Goal: Navigation & Orientation: Find specific page/section

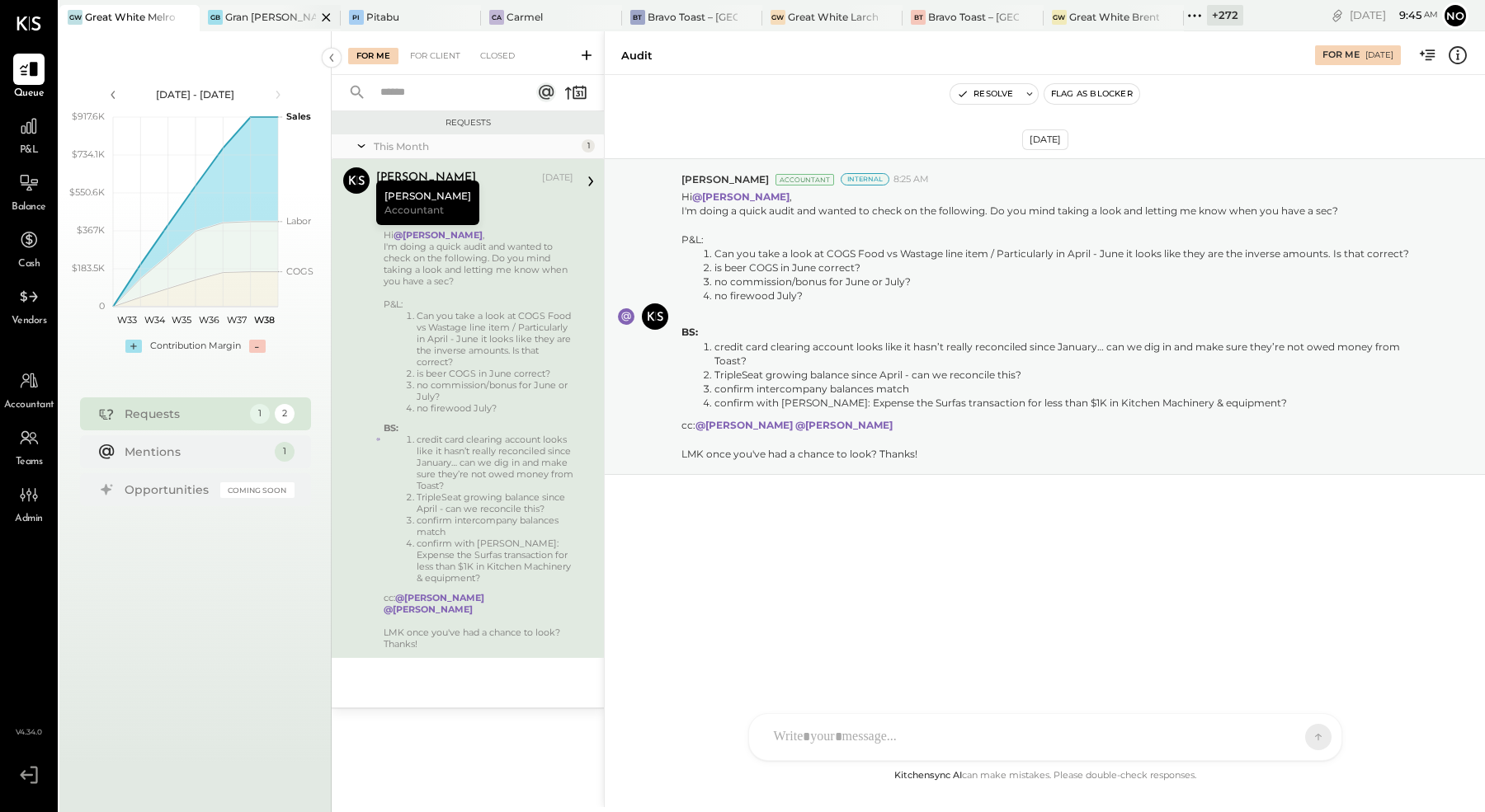
click at [248, 18] on div "Gran [PERSON_NAME] (New)" at bounding box center [270, 17] width 90 height 14
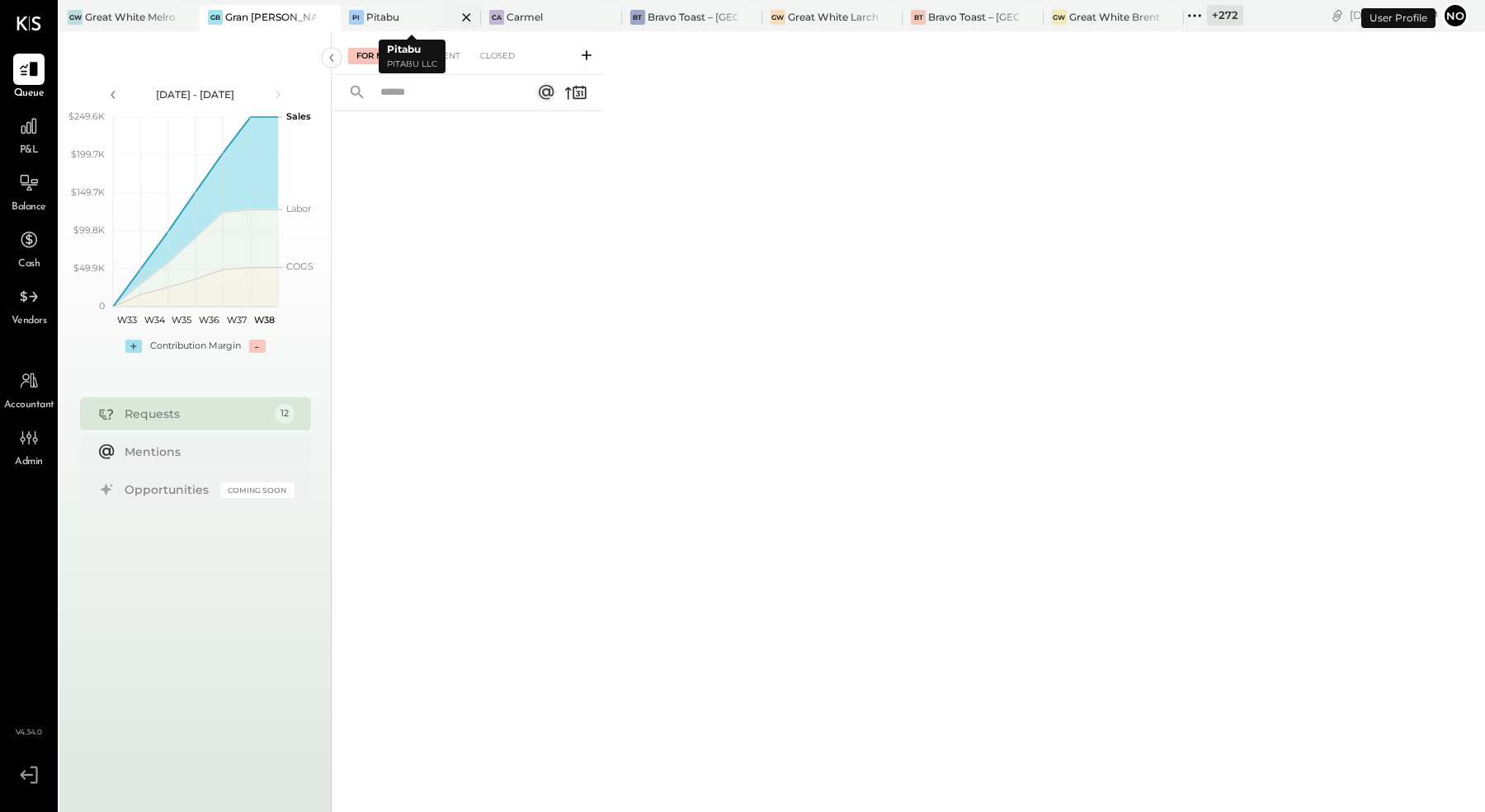
click at [388, 12] on div "Pitabu" at bounding box center [382, 17] width 33 height 14
click at [525, 21] on div "Carmel" at bounding box center [524, 17] width 36 height 14
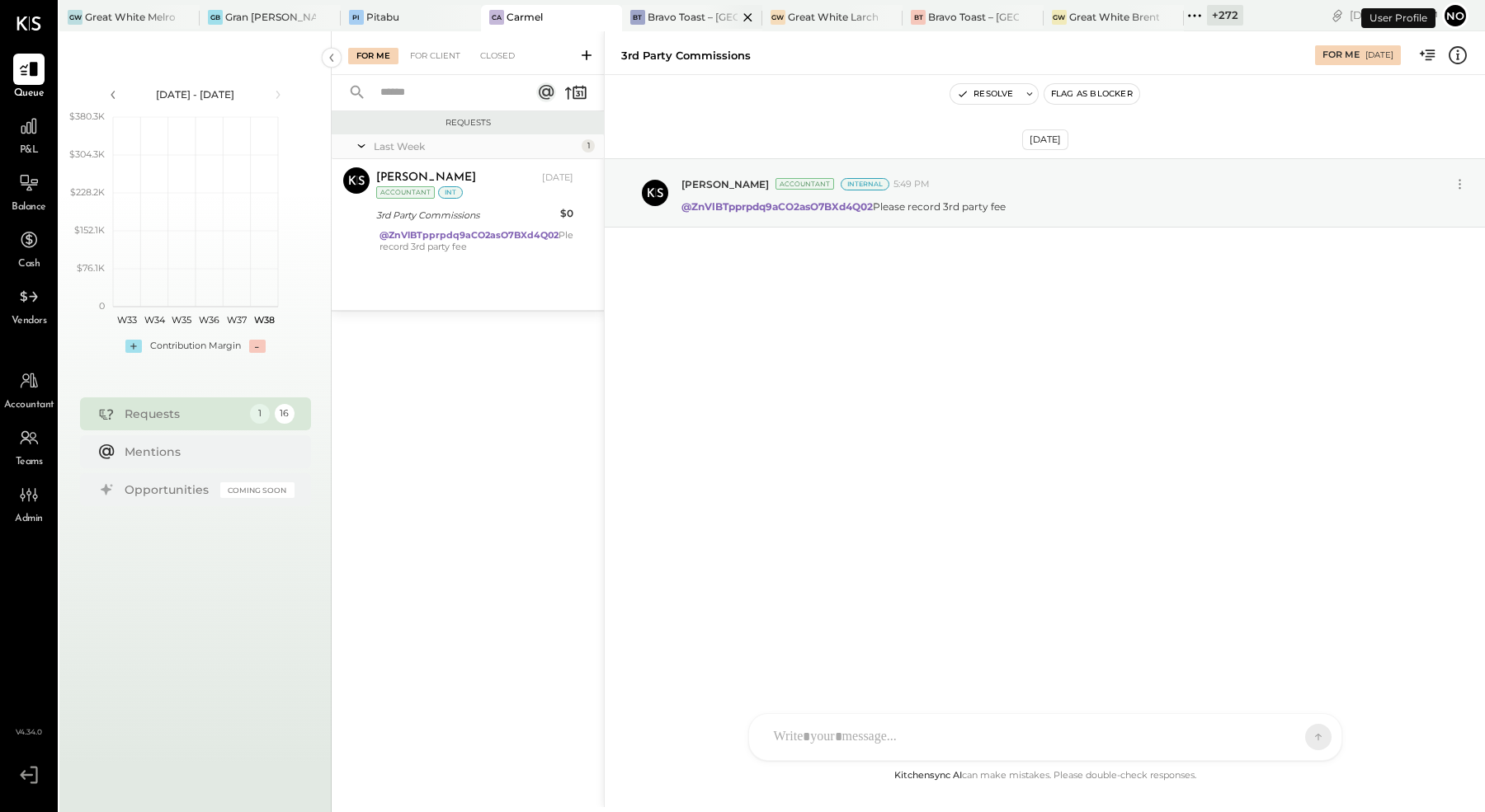
click at [689, 20] on div "Bravo Toast – [GEOGRAPHIC_DATA]" at bounding box center [692, 17] width 90 height 14
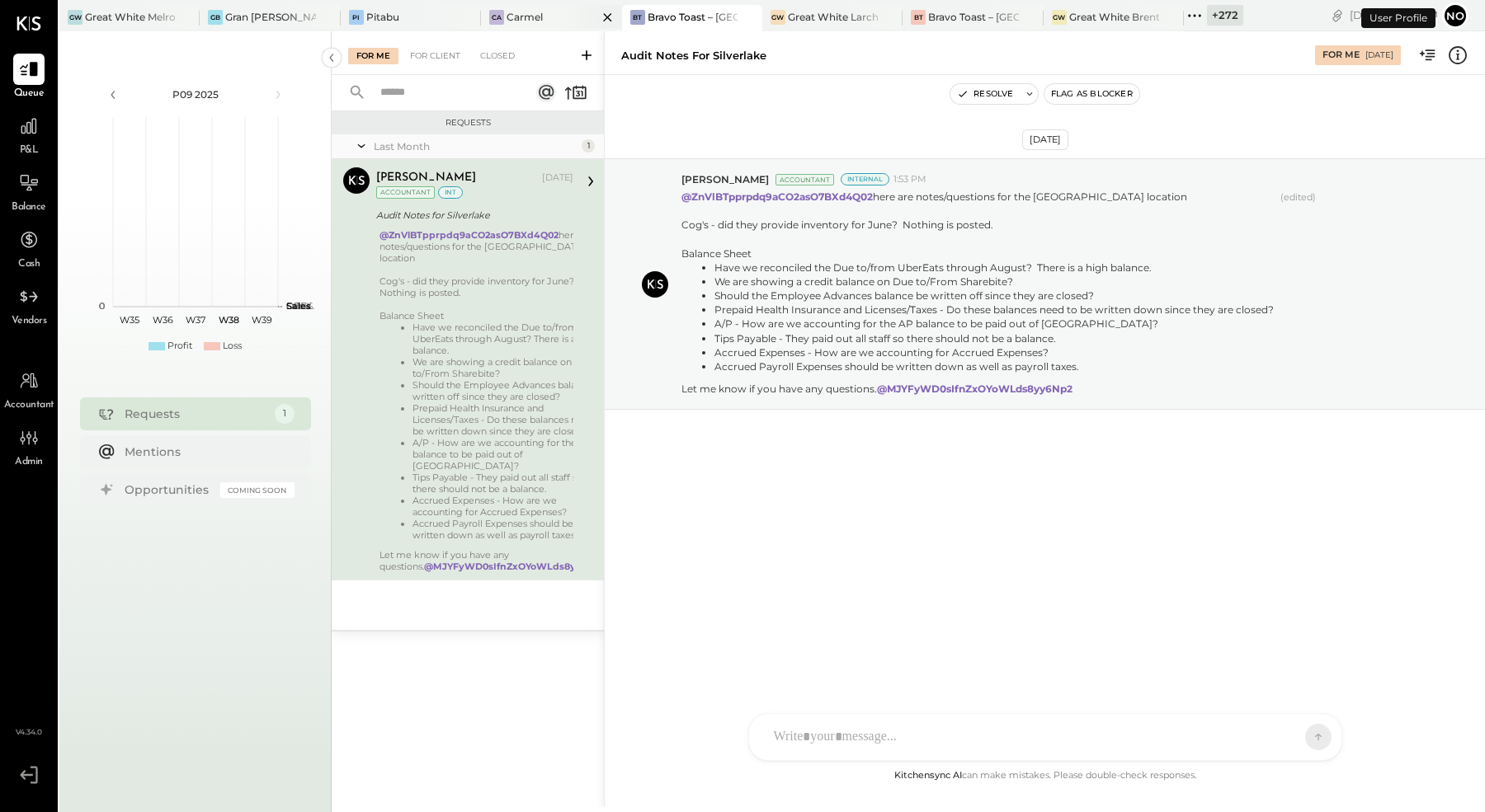
click at [556, 21] on div "Ca Carmel" at bounding box center [539, 18] width 116 height 15
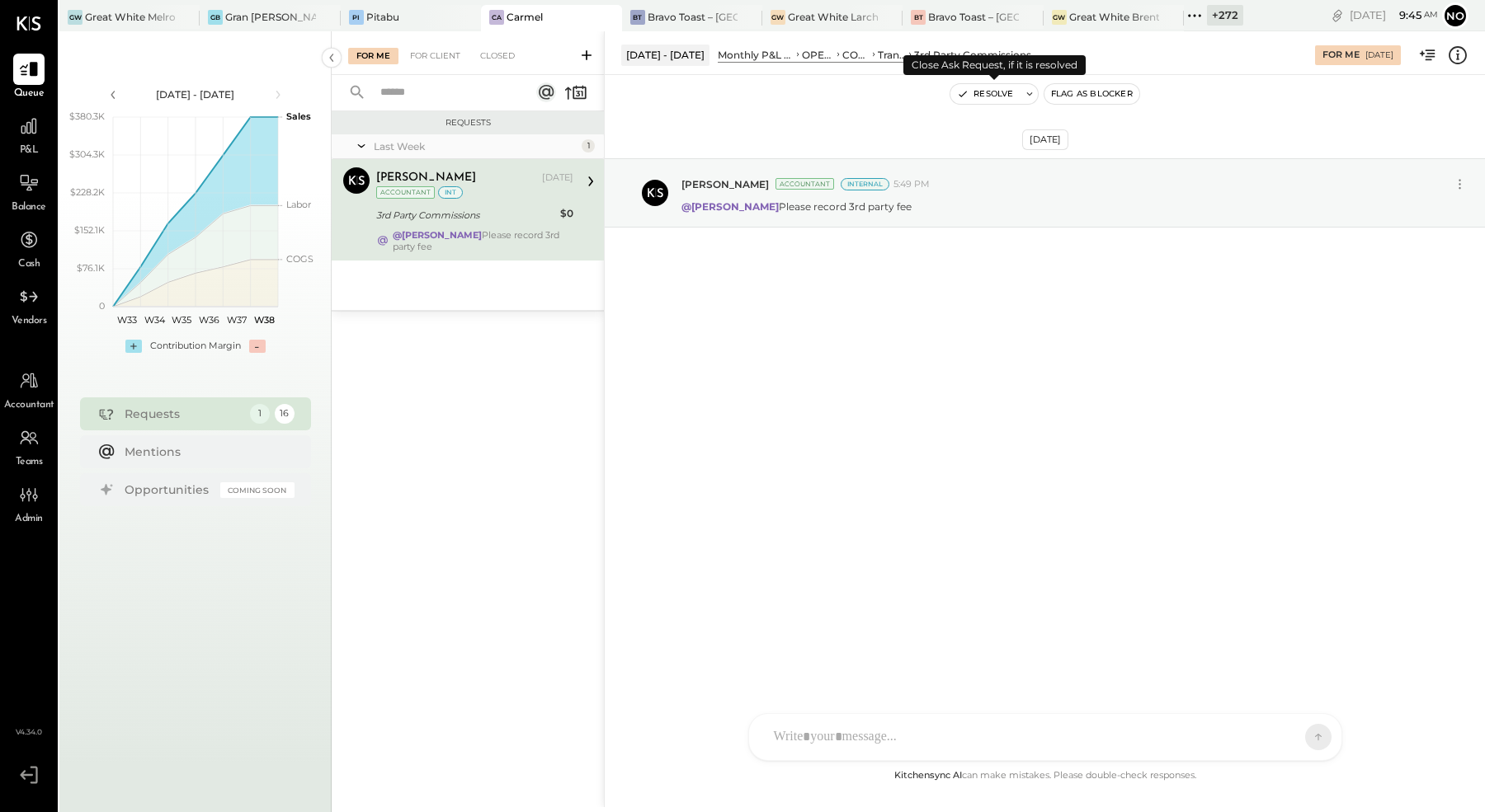
click at [984, 92] on button "Resolve" at bounding box center [985, 93] width 69 height 20
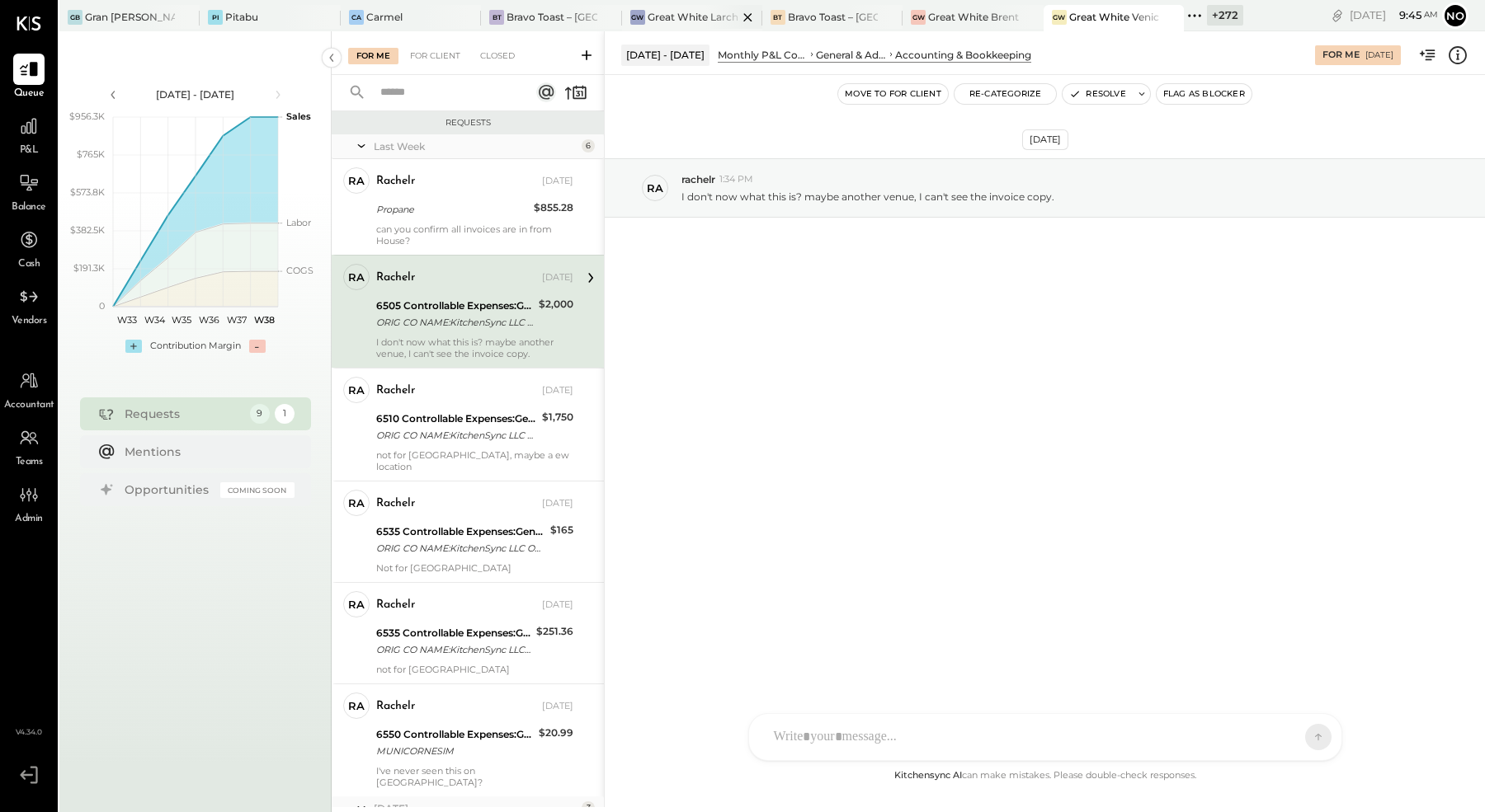
click at [683, 14] on div "Great White Larchmont" at bounding box center [692, 17] width 90 height 14
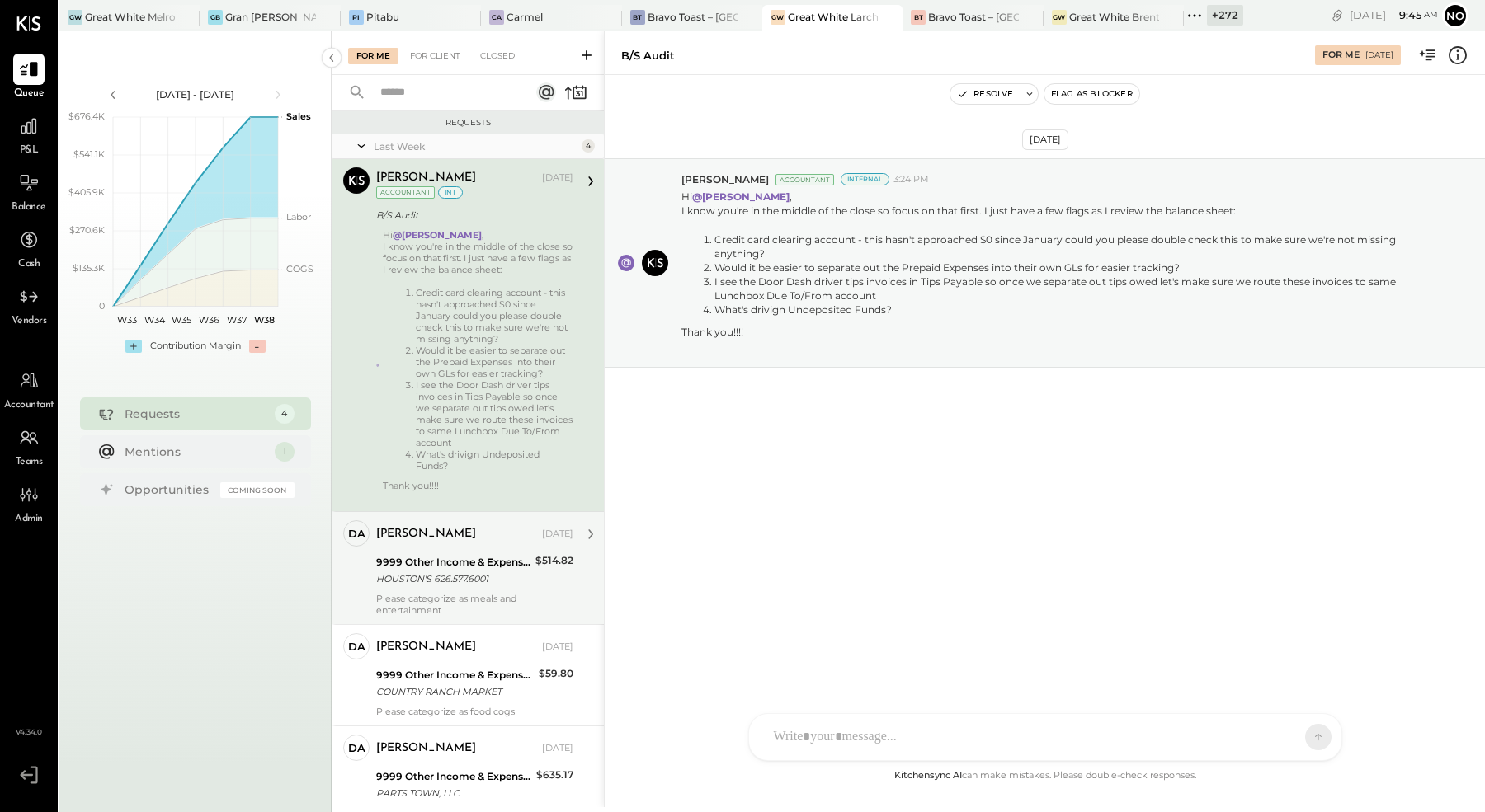
click at [424, 558] on div "9999 Other Income & Expenses:To Be Classified" at bounding box center [452, 562] width 154 height 17
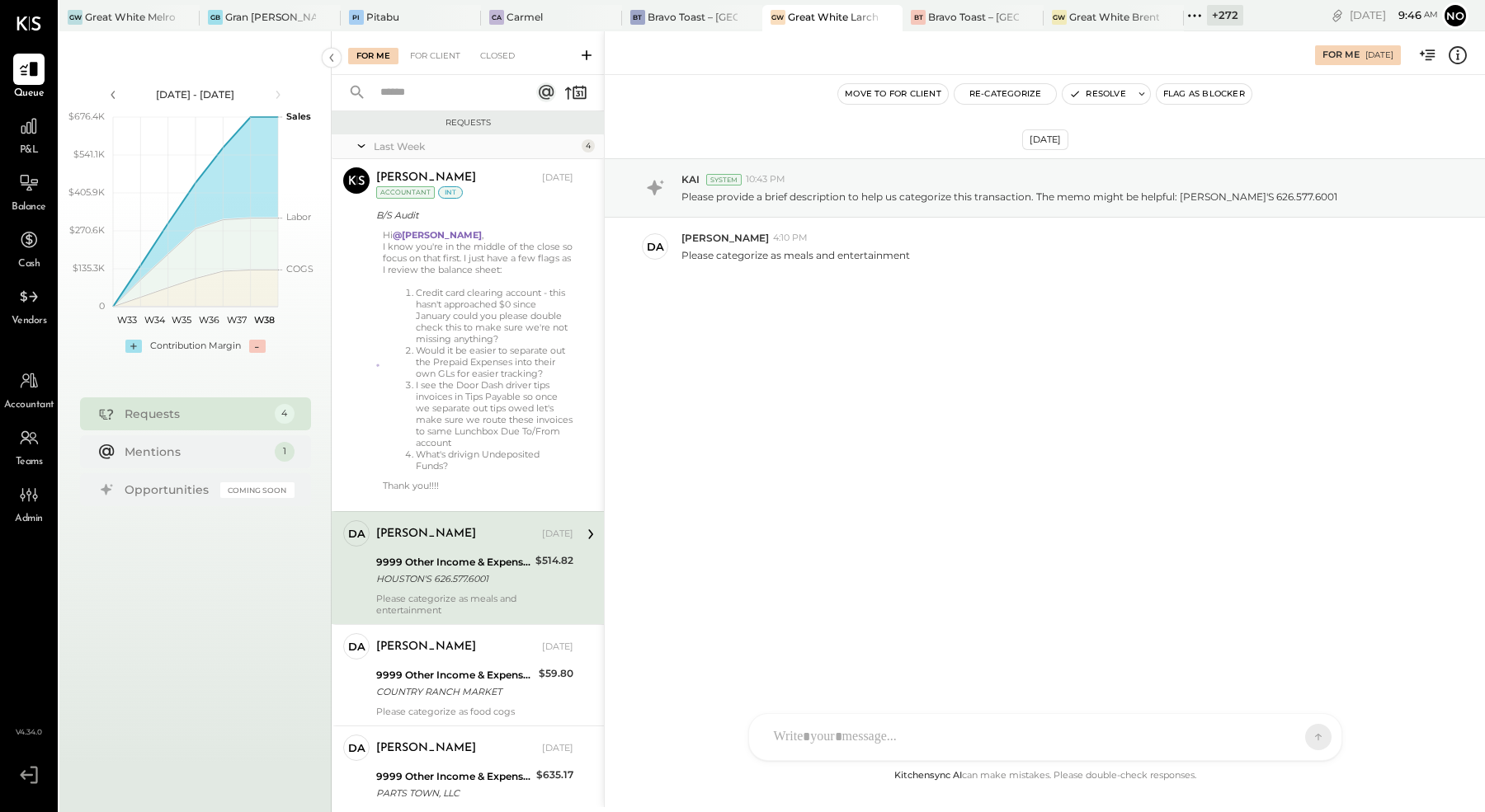
scroll to position [66, 0]
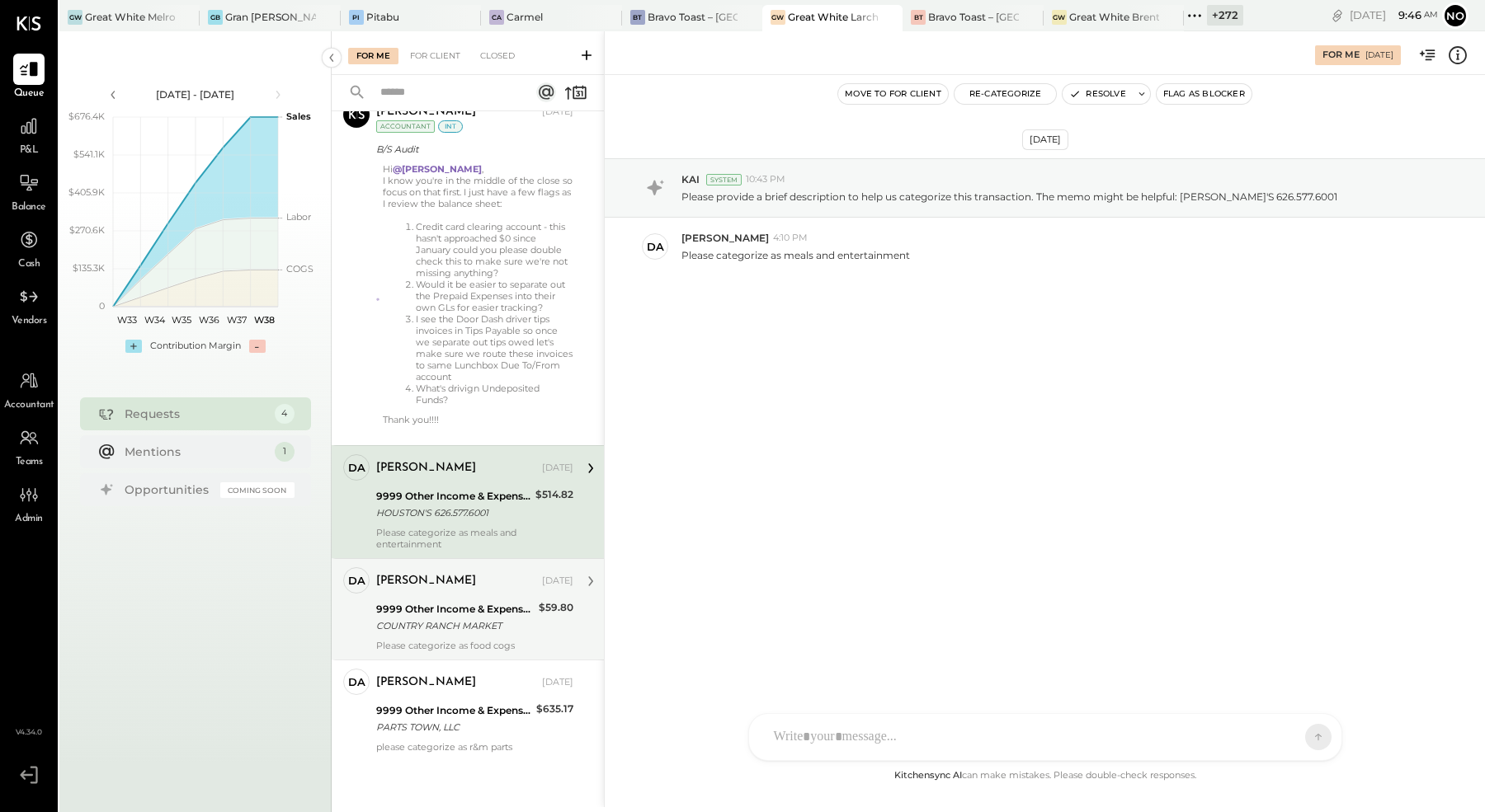
click at [422, 608] on div "9999 Other Income & Expenses:To Be Classified" at bounding box center [454, 610] width 158 height 17
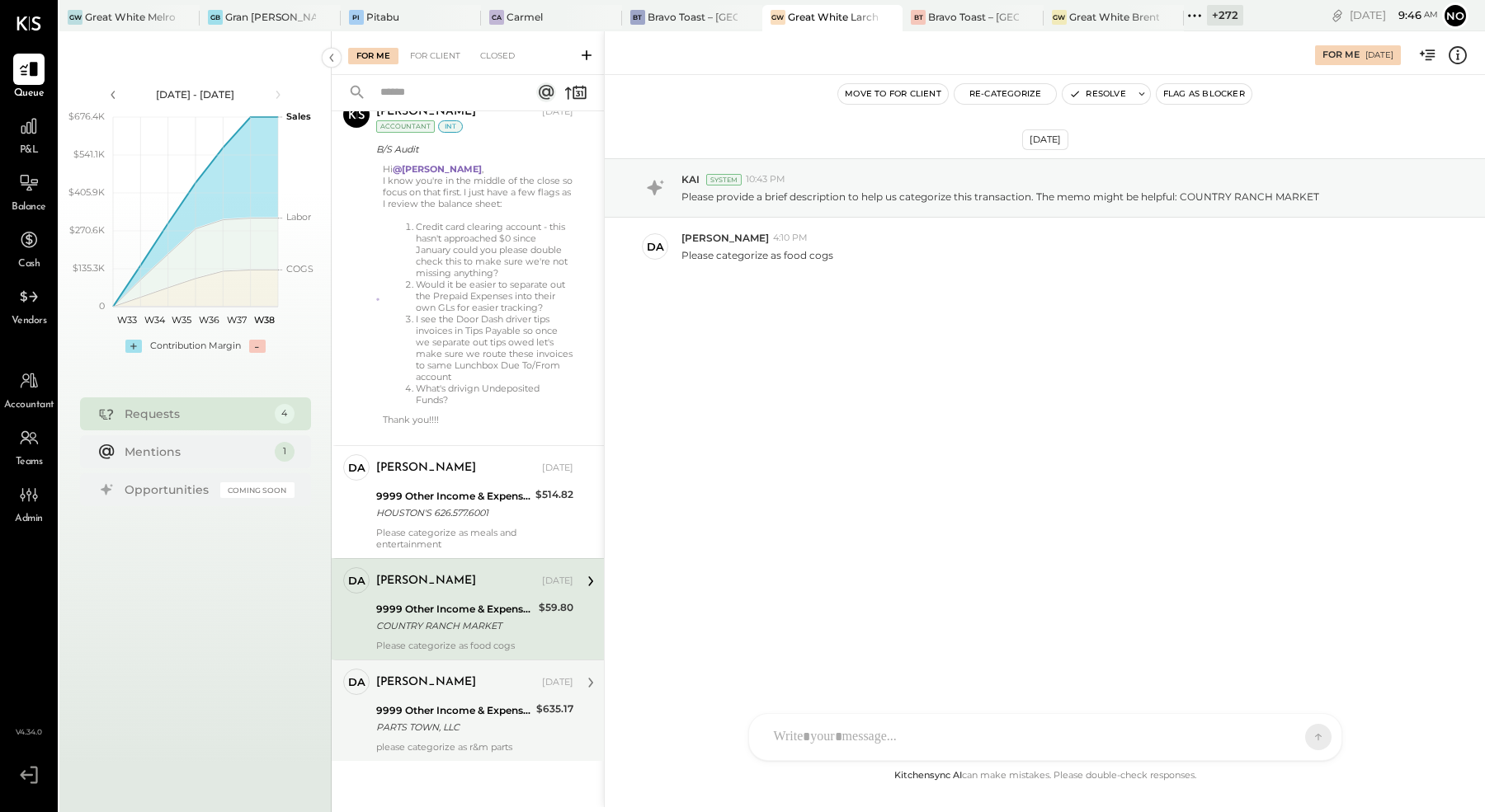
click at [434, 711] on div "9999 Other Income & Expenses:To Be Classified" at bounding box center [453, 711] width 155 height 17
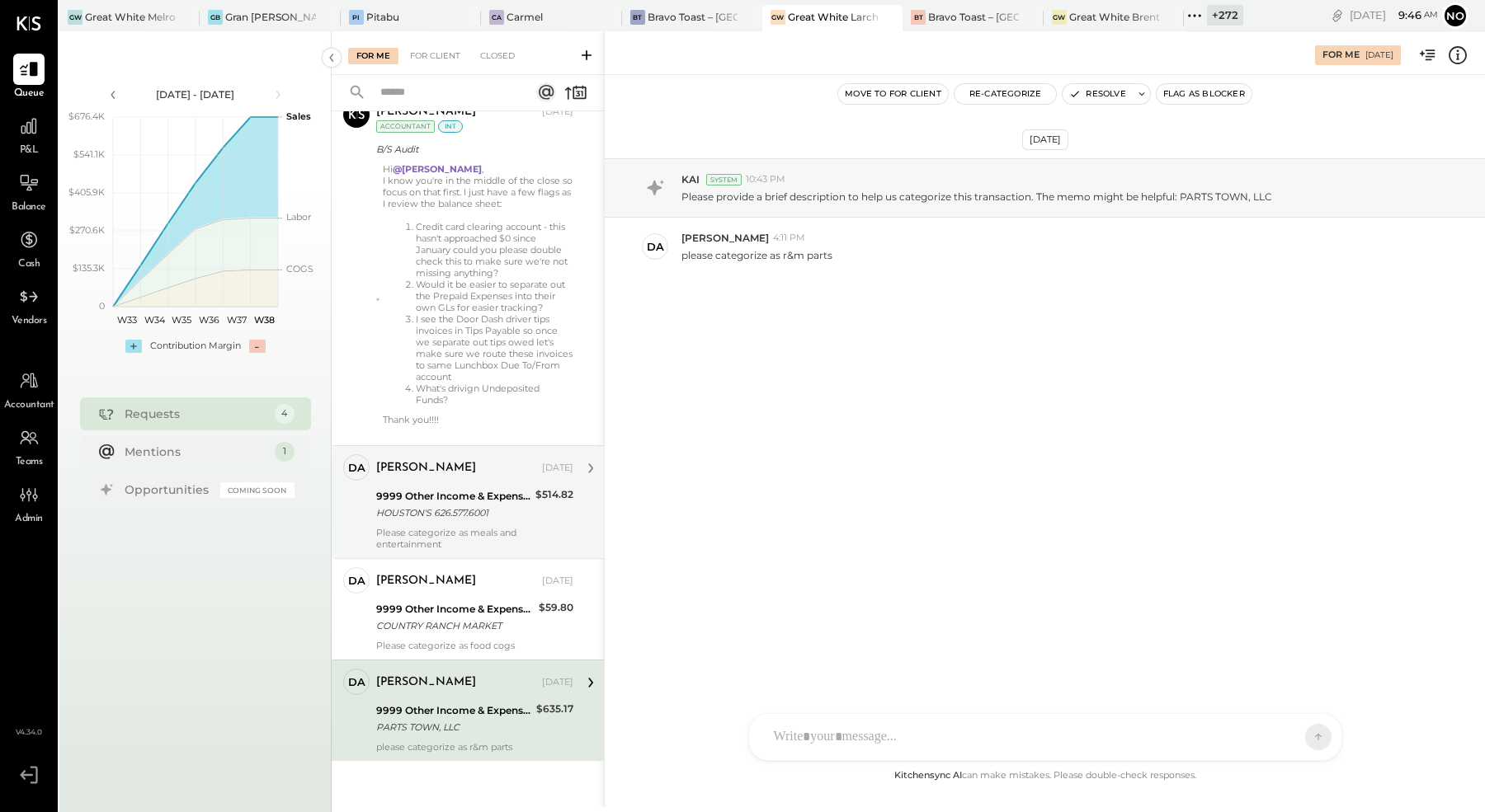
click at [450, 481] on div "[PERSON_NAME] [DATE] 9999 Other Income & Expenses:To Be Classified HOUSTON'S 62…" at bounding box center [474, 502] width 197 height 96
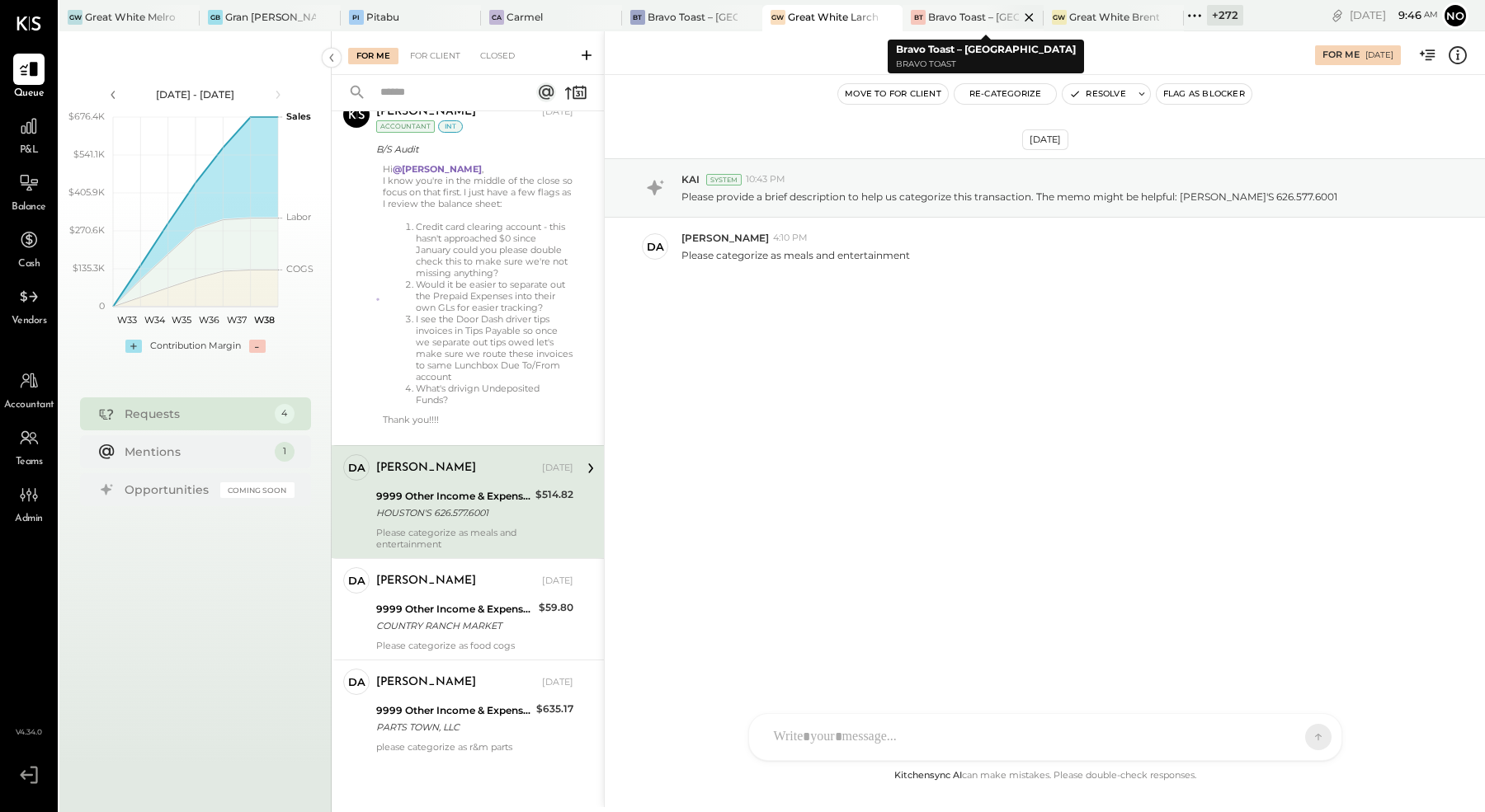
click at [959, 21] on div "Bravo Toast – [GEOGRAPHIC_DATA]" at bounding box center [973, 17] width 90 height 14
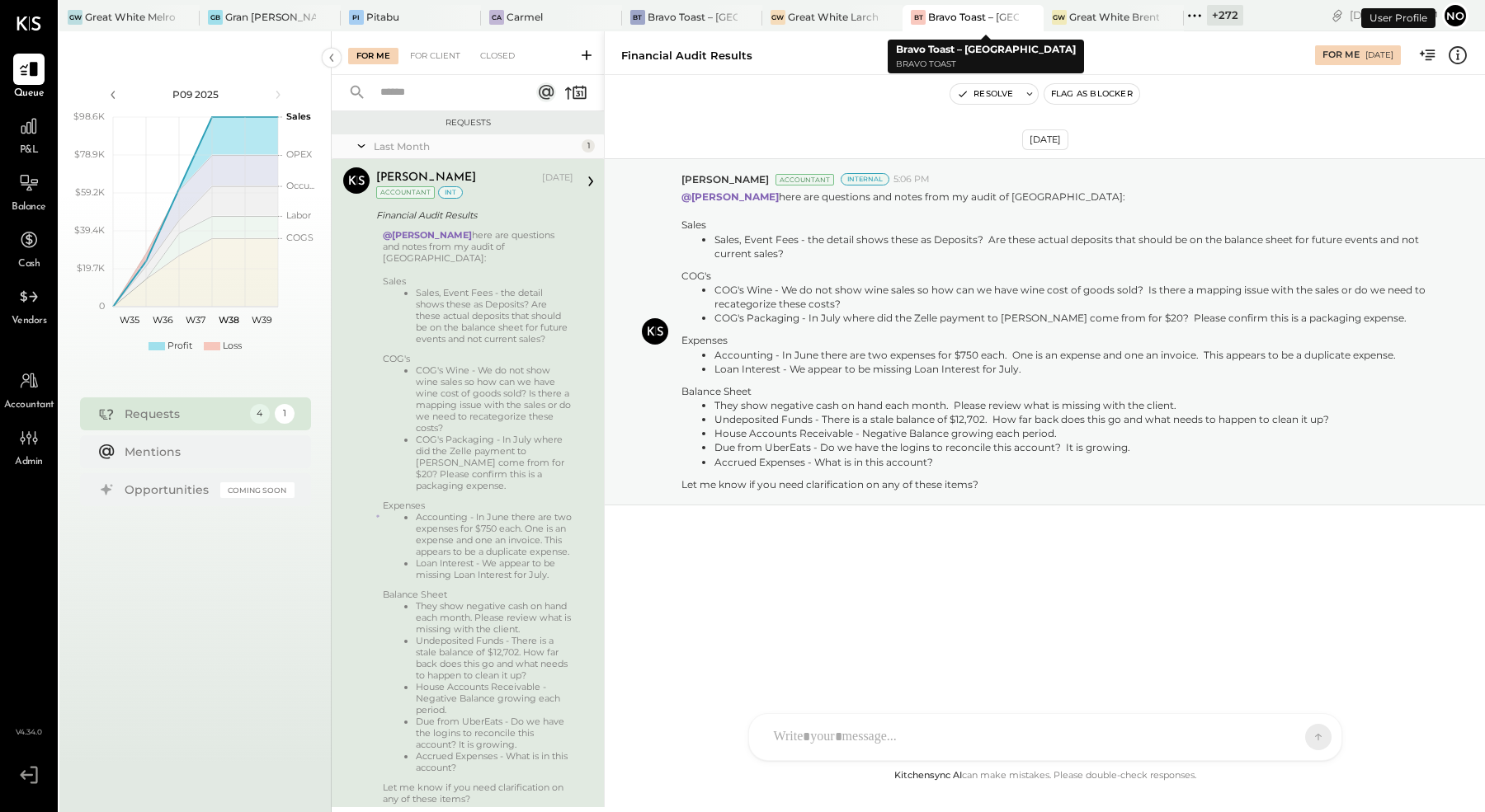
scroll to position [37, 0]
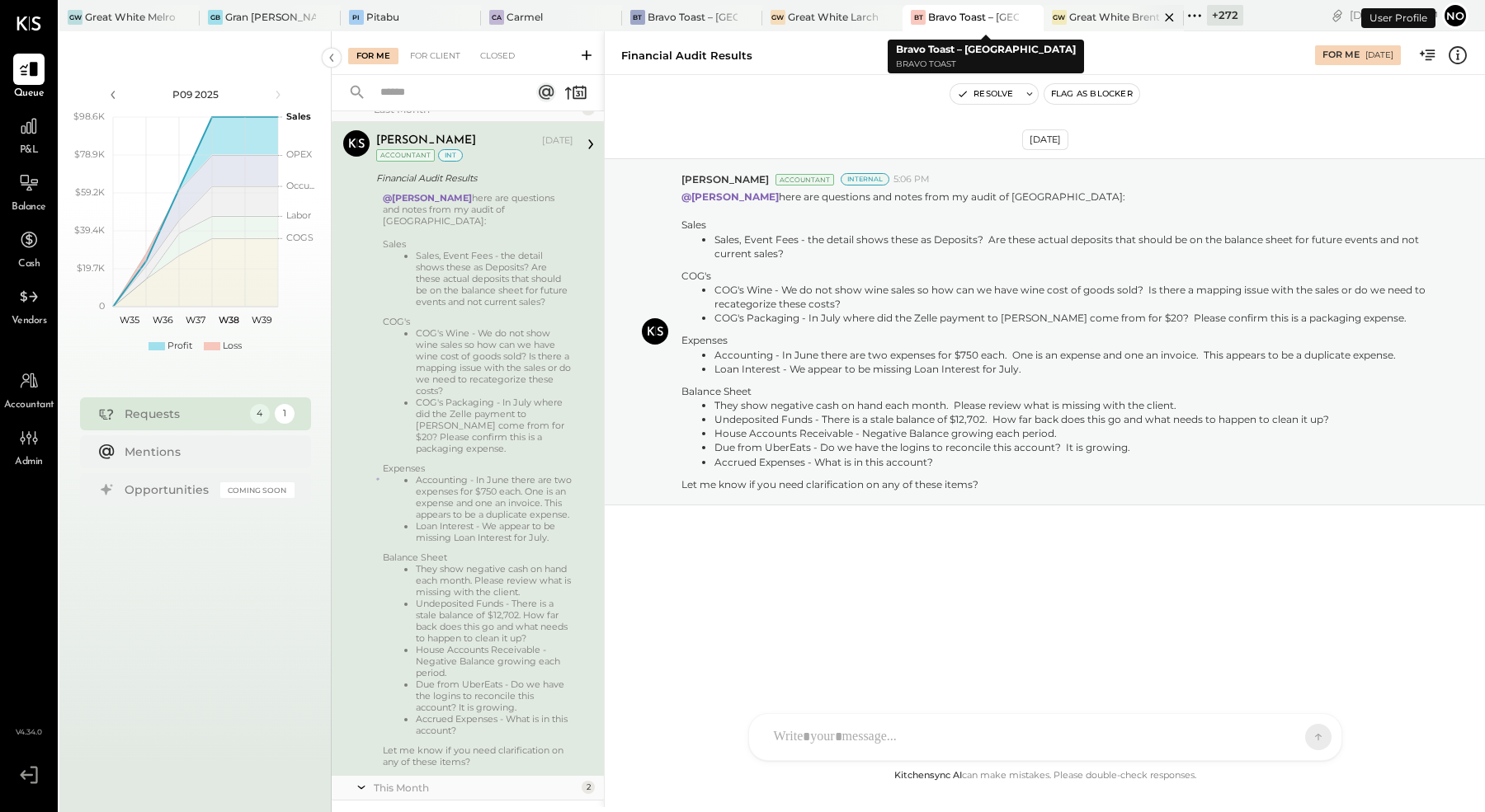
click at [1100, 21] on div "Great White Brentwood" at bounding box center [1114, 17] width 90 height 14
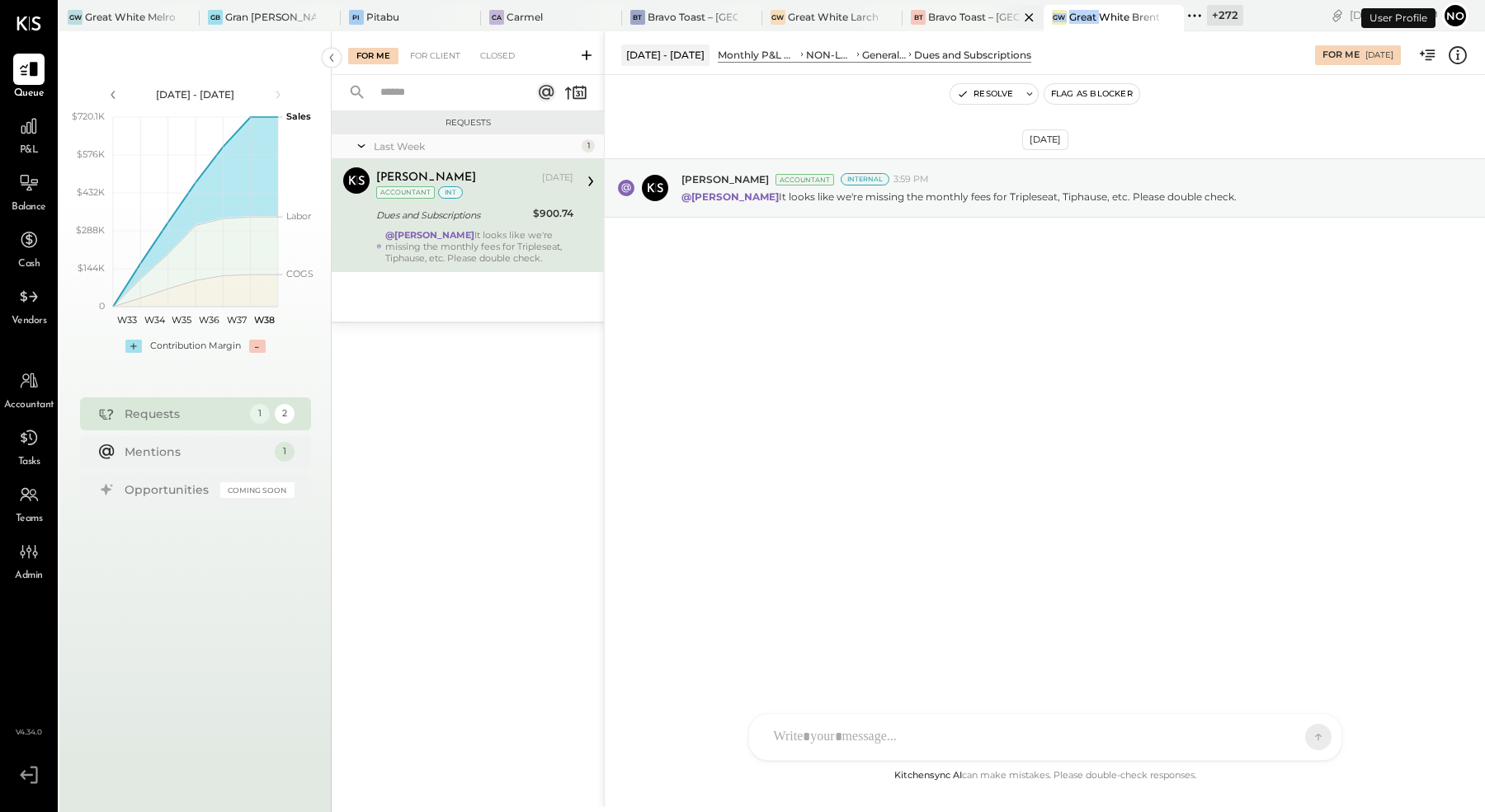
drag, startPoint x: 1103, startPoint y: 18, endPoint x: 938, endPoint y: 24, distance: 165.1
click at [938, 24] on div "GW Great White Melrose [GEOGRAPHIC_DATA] [GEOGRAPHIC_DATA][PERSON_NAME] (New) P…" at bounding box center [651, 16] width 1184 height 32
click at [1190, 11] on icon at bounding box center [1194, 15] width 21 height 21
click at [471, 17] on icon at bounding box center [466, 17] width 21 height 20
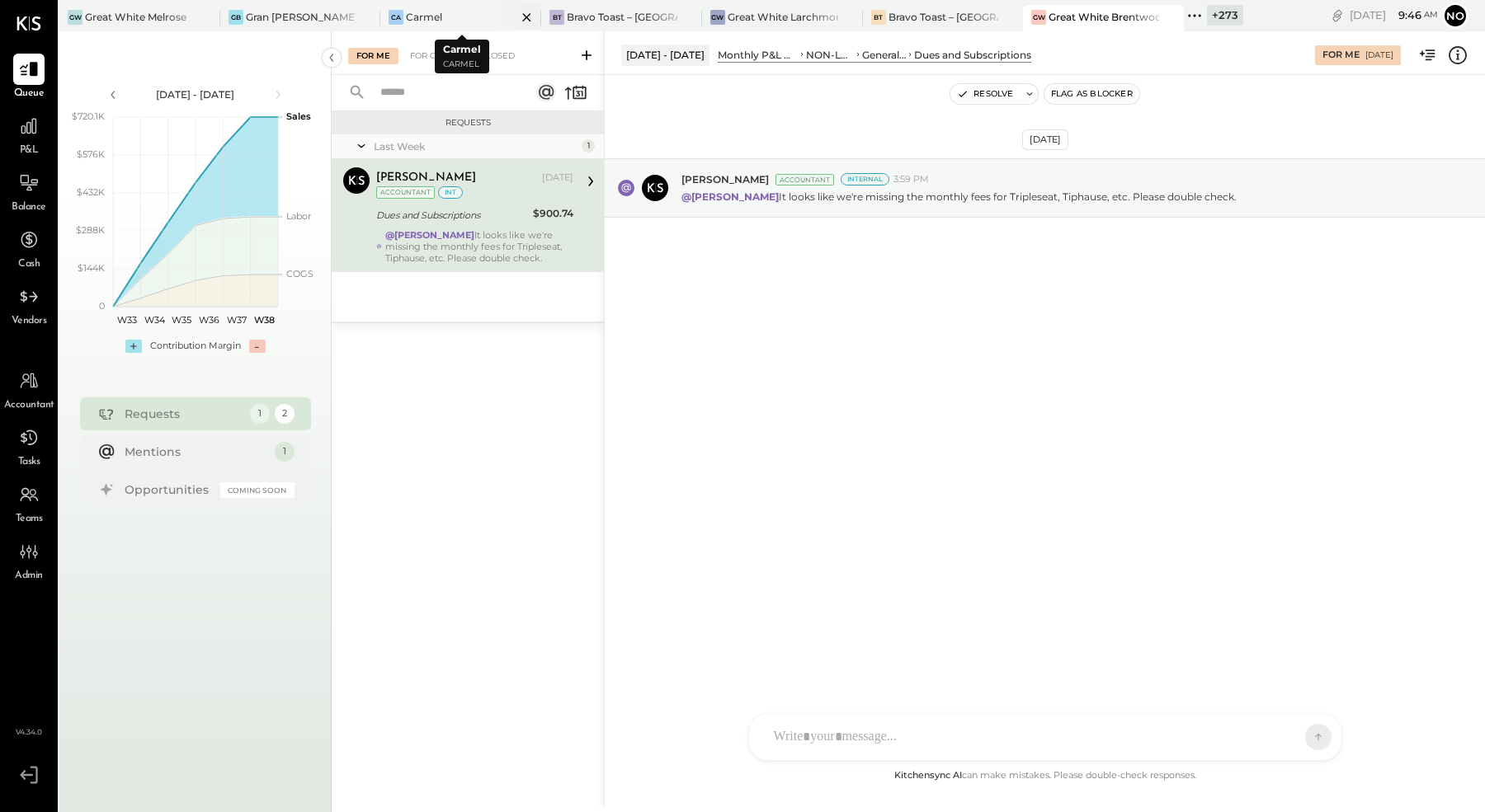
click at [525, 18] on icon at bounding box center [526, 17] width 8 height 8
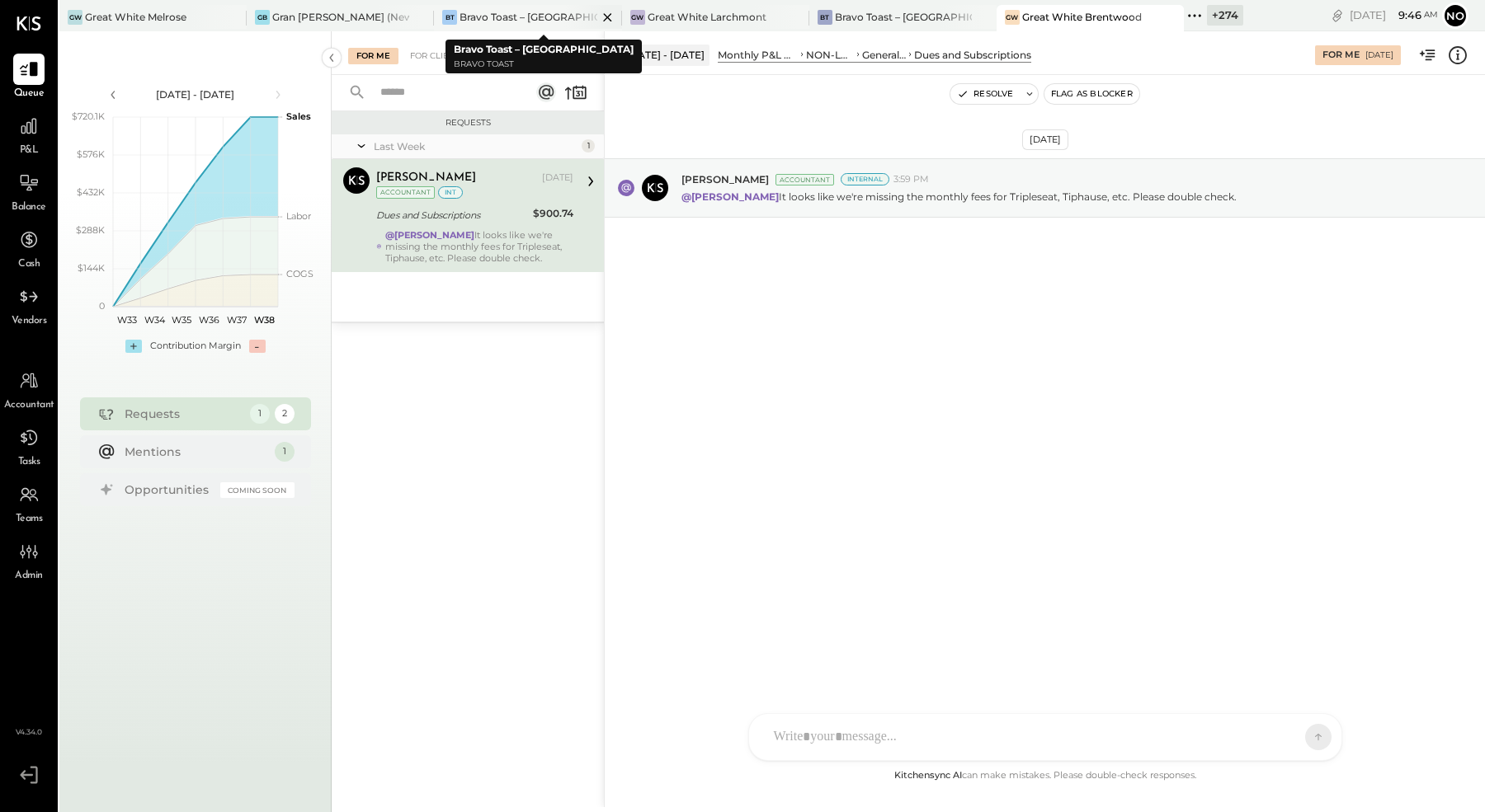
click at [604, 16] on icon at bounding box center [607, 17] width 8 height 8
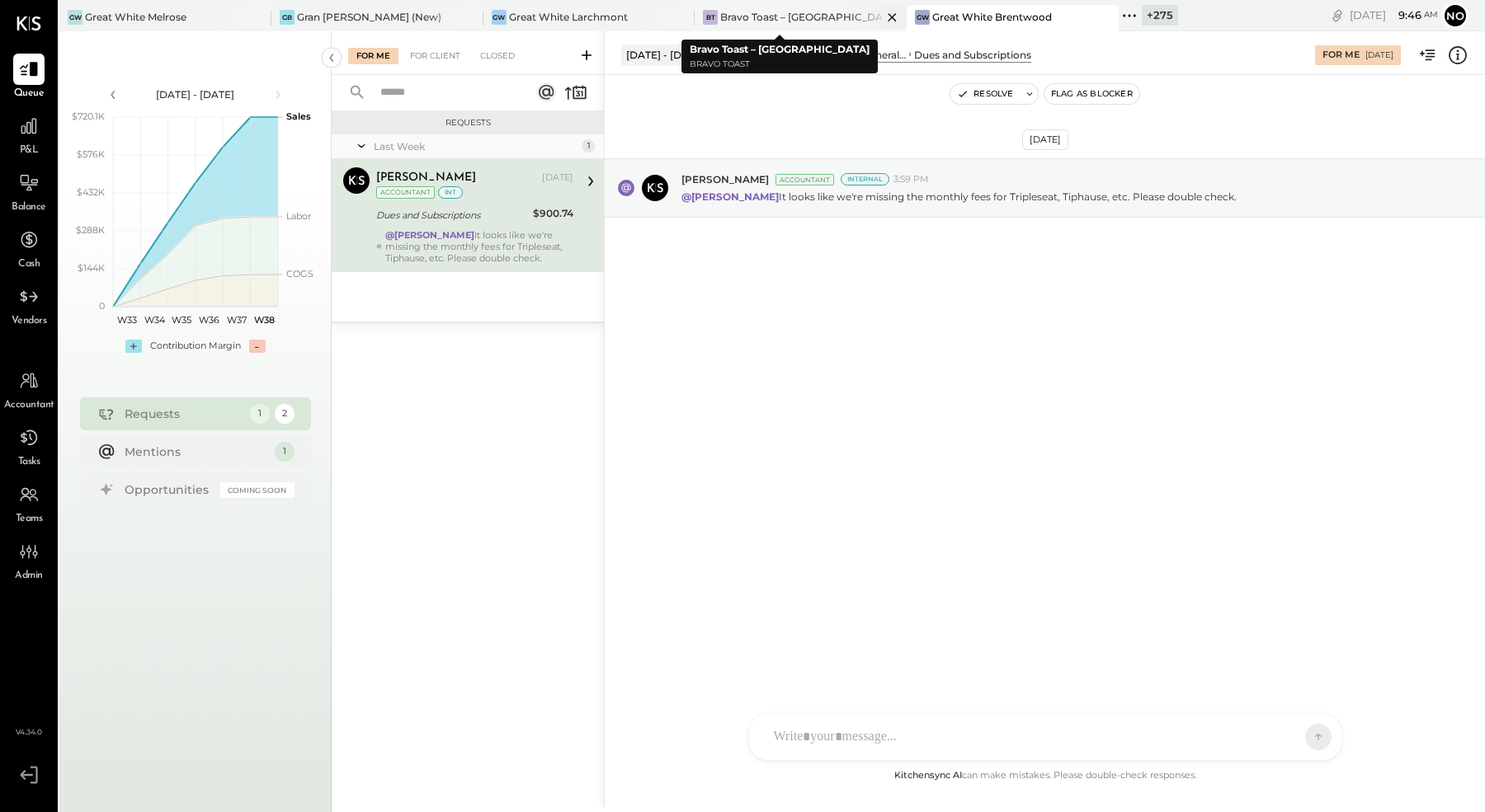
click at [888, 18] on icon at bounding box center [892, 17] width 8 height 8
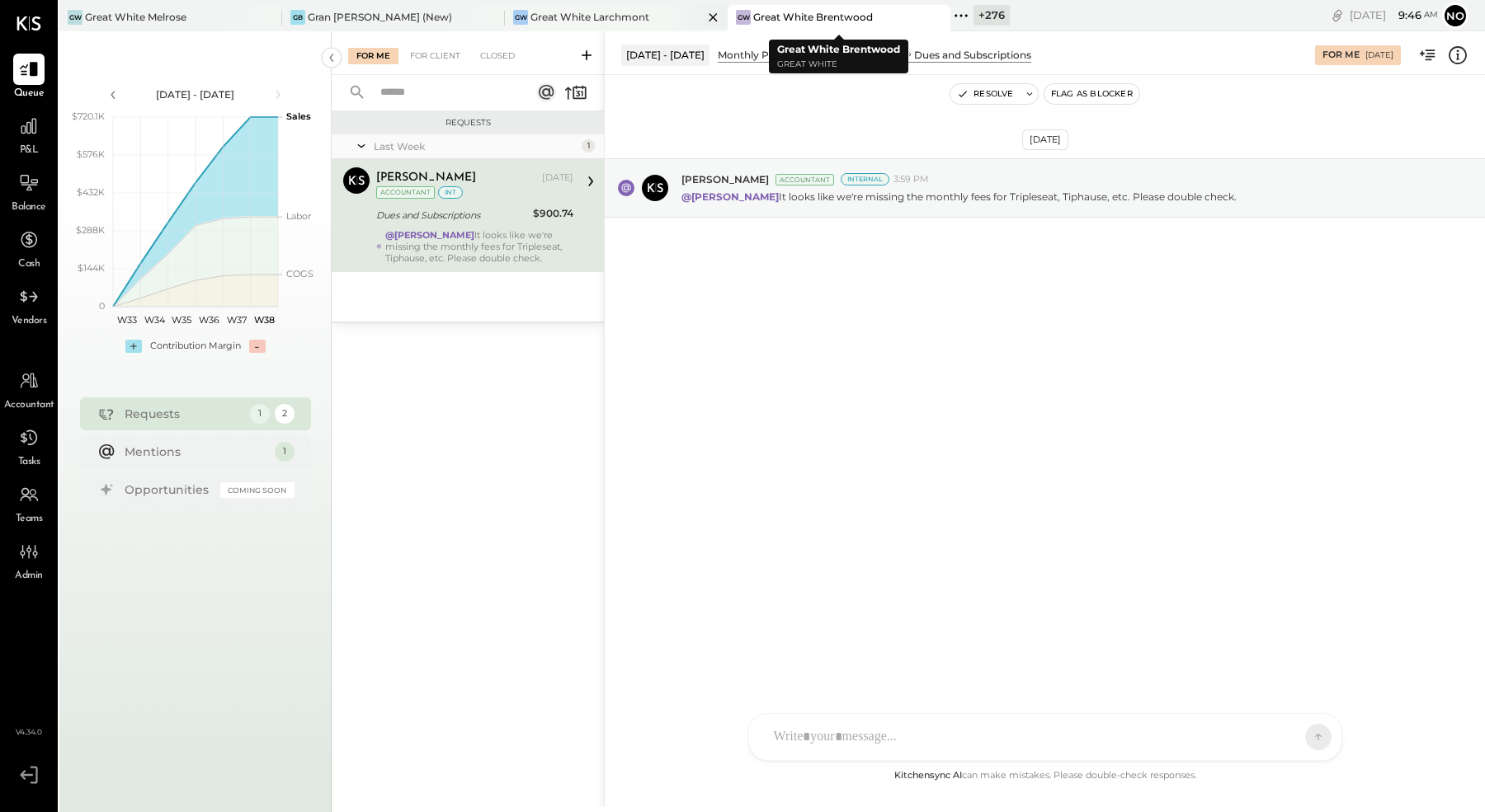
click at [605, 16] on div "Great White Larchmont" at bounding box center [590, 17] width 118 height 14
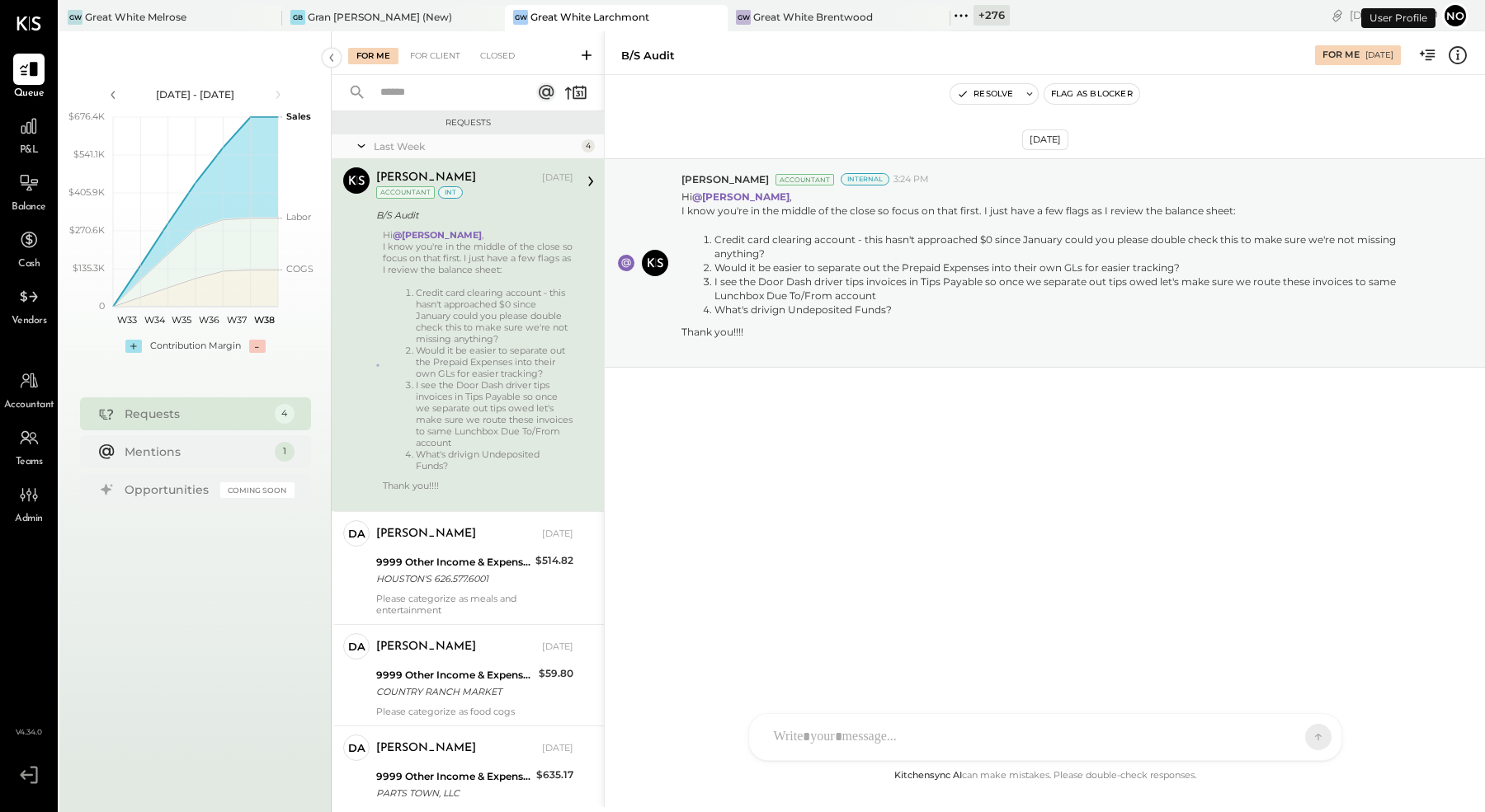
click at [350, 20] on div "Gran [PERSON_NAME] (New)" at bounding box center [380, 17] width 145 height 14
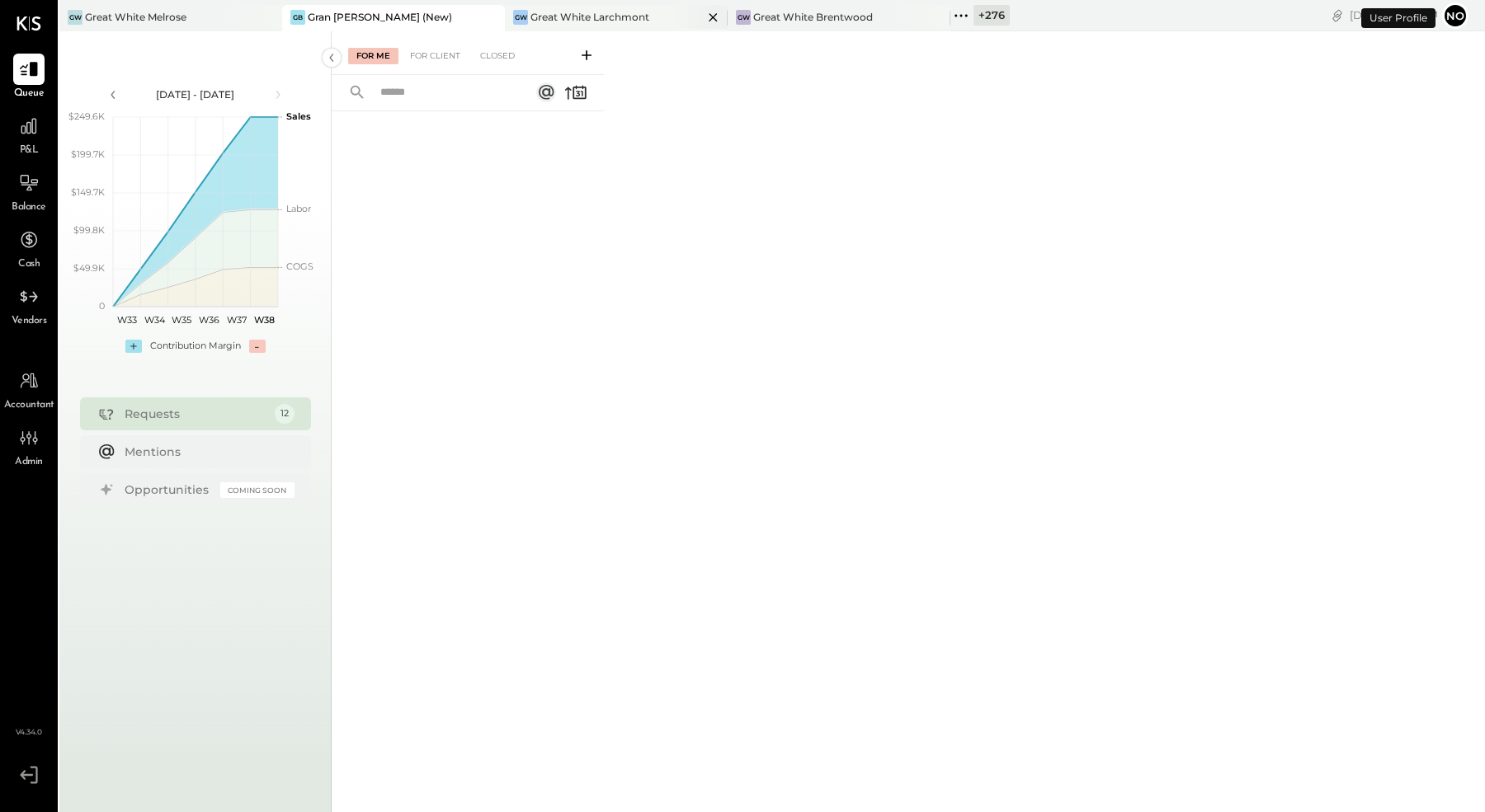
click at [602, 18] on div "Great White Larchmont" at bounding box center [590, 17] width 118 height 14
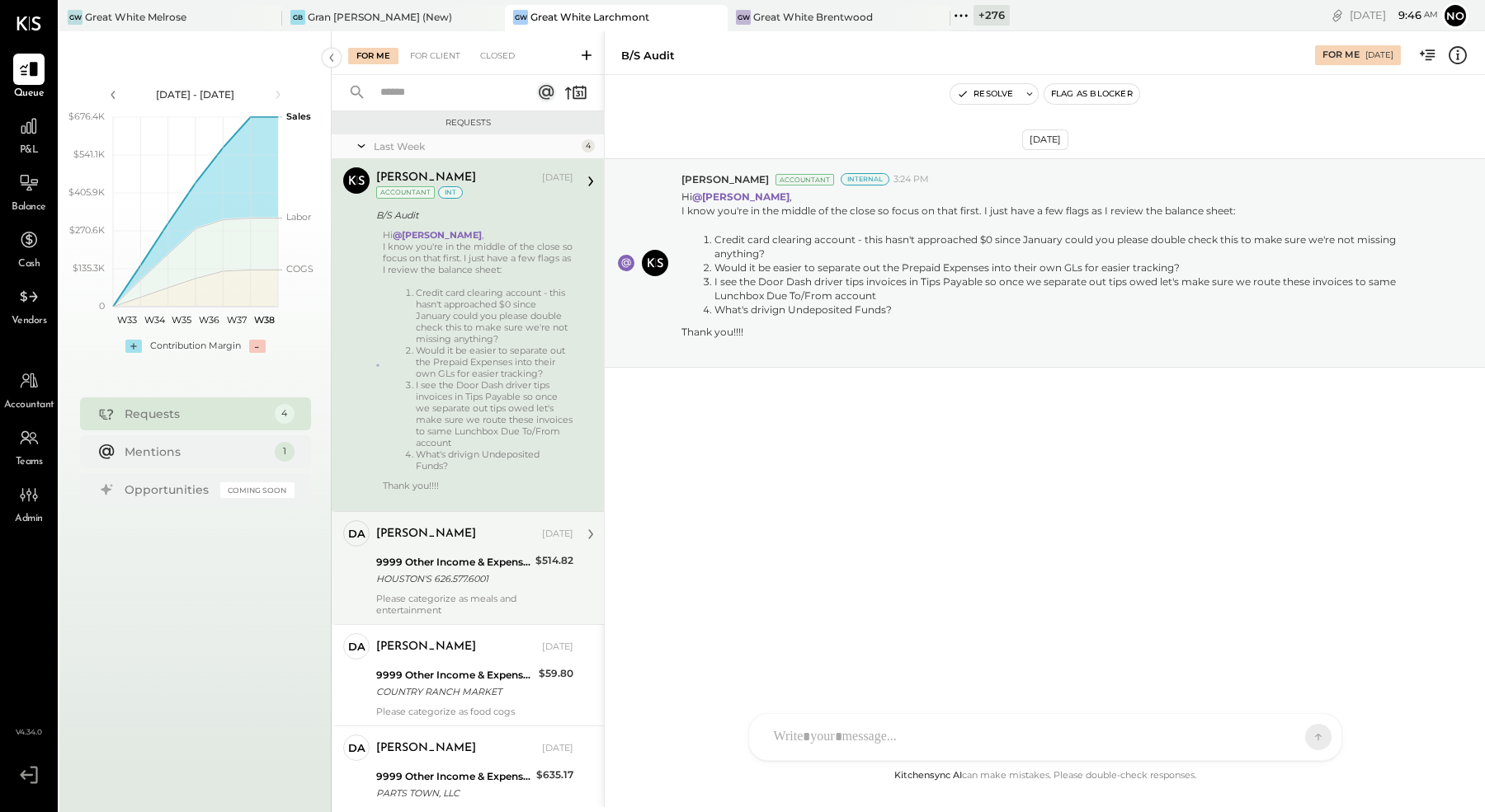
click at [429, 571] on div "HOUSTON'S 626.577.6001" at bounding box center [452, 579] width 154 height 17
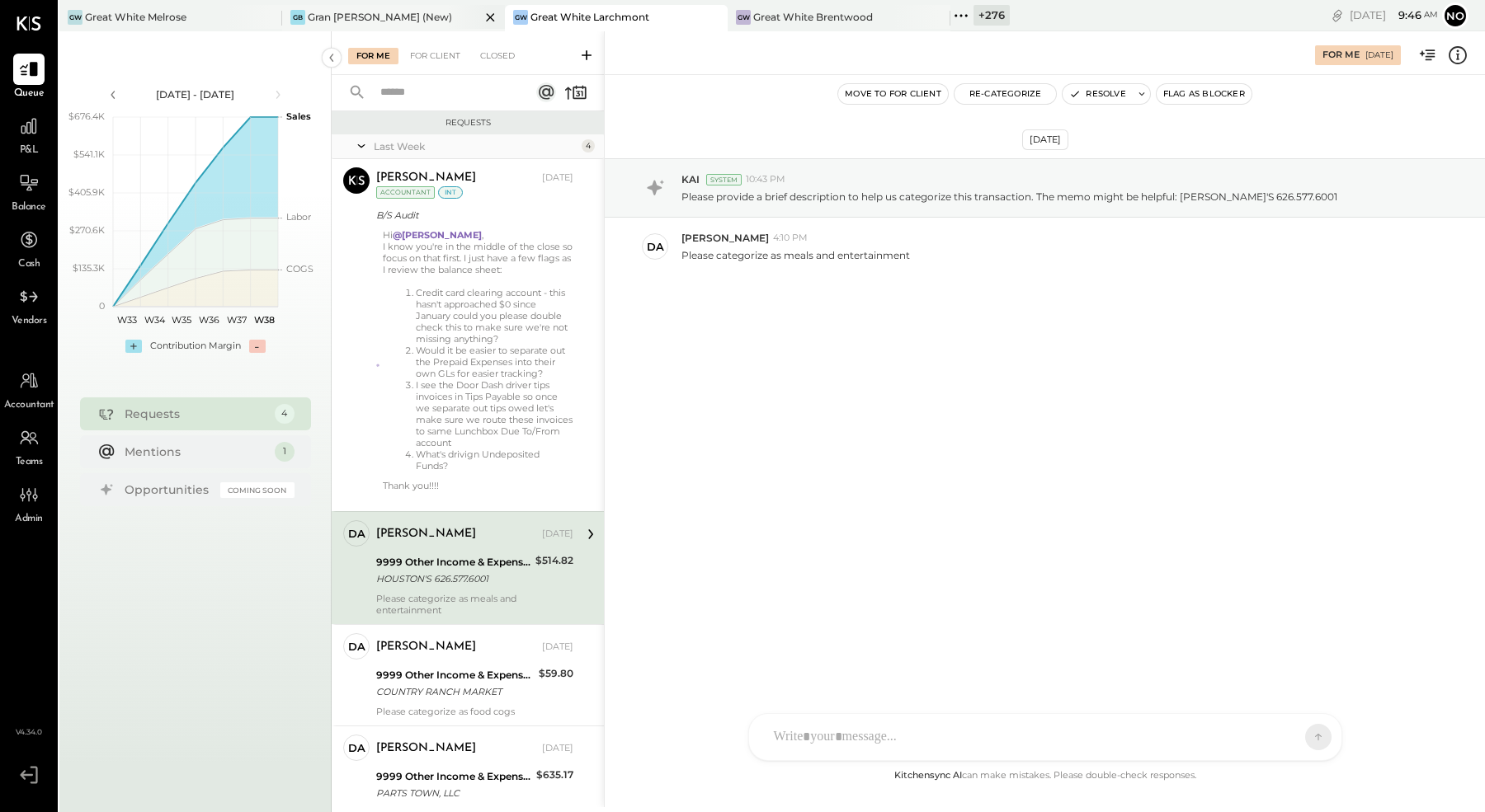
click at [418, 14] on div "GB Gran [PERSON_NAME] (New)" at bounding box center [382, 18] width 198 height 15
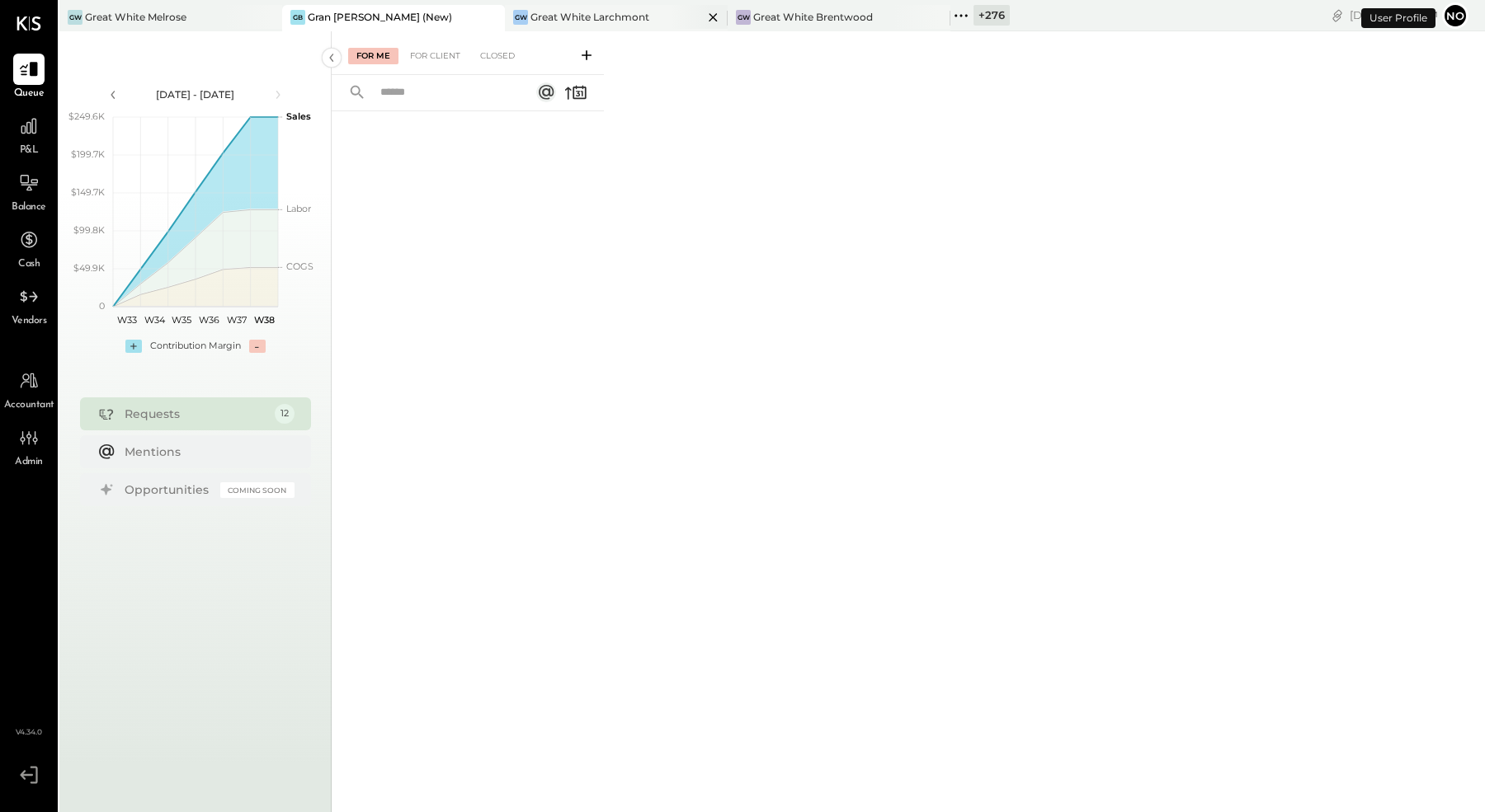
click at [590, 16] on div "Great White Larchmont" at bounding box center [590, 17] width 118 height 14
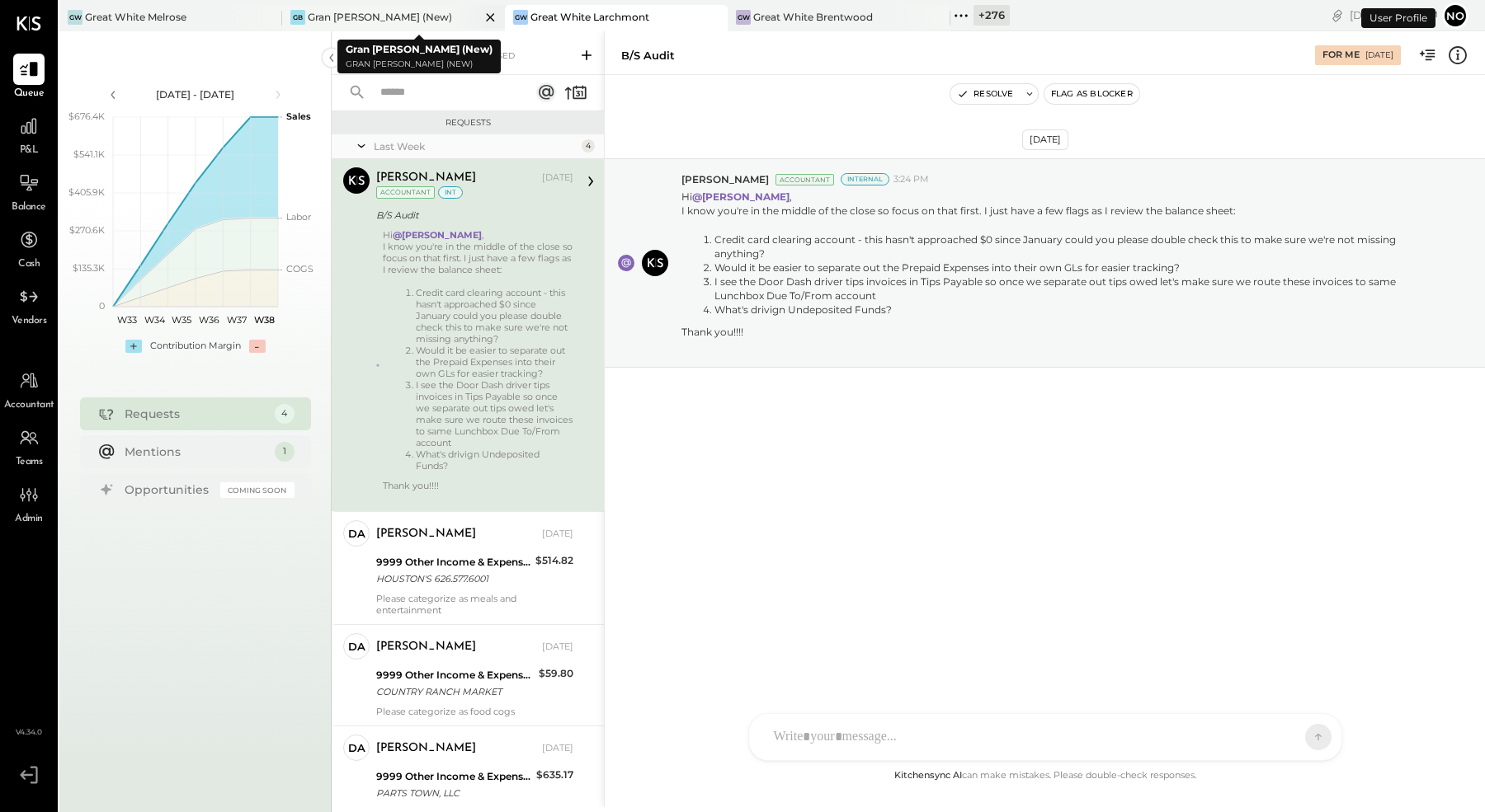
click at [492, 20] on icon at bounding box center [491, 17] width 21 height 20
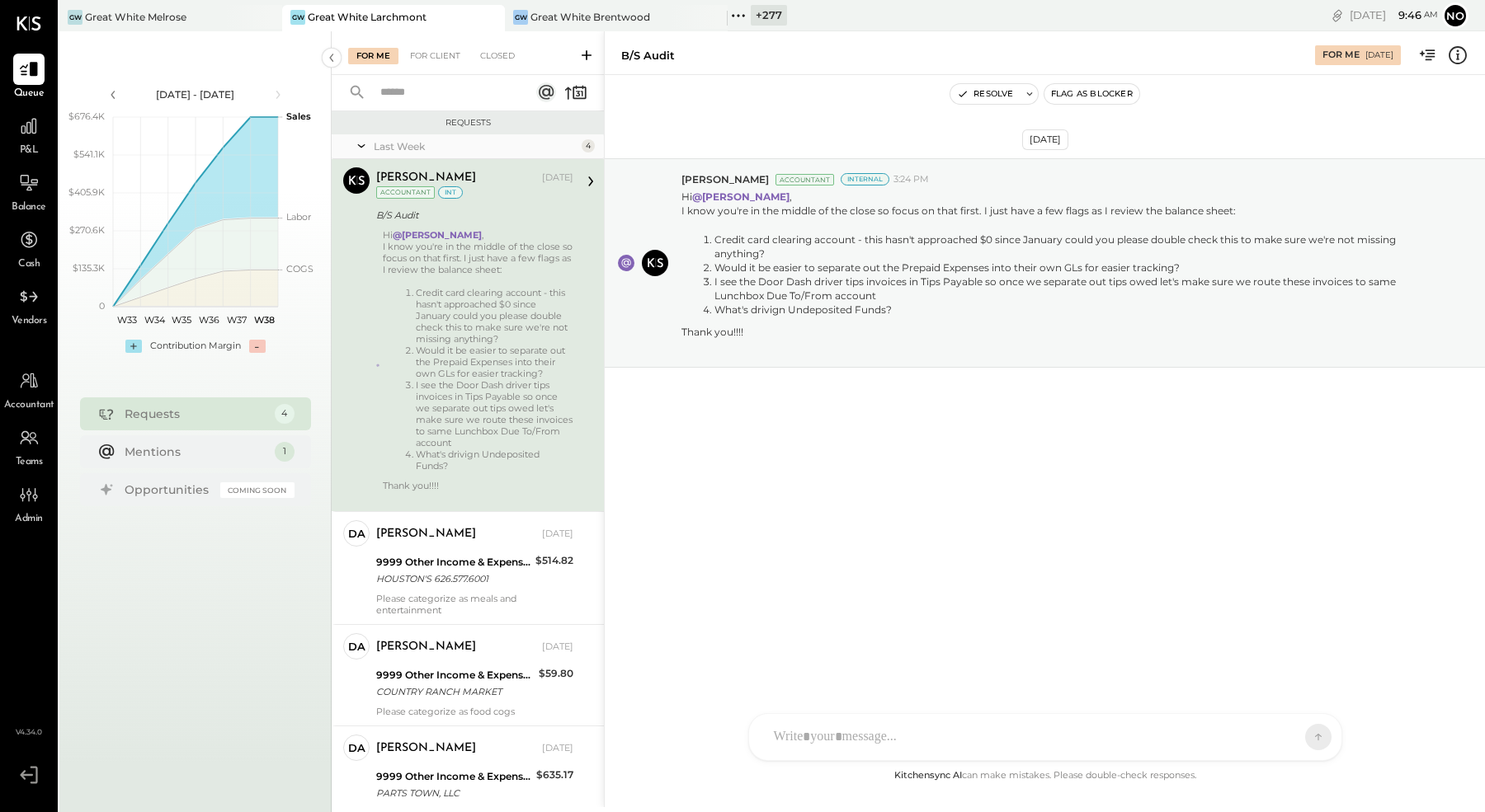
click at [739, 13] on icon at bounding box center [738, 15] width 21 height 21
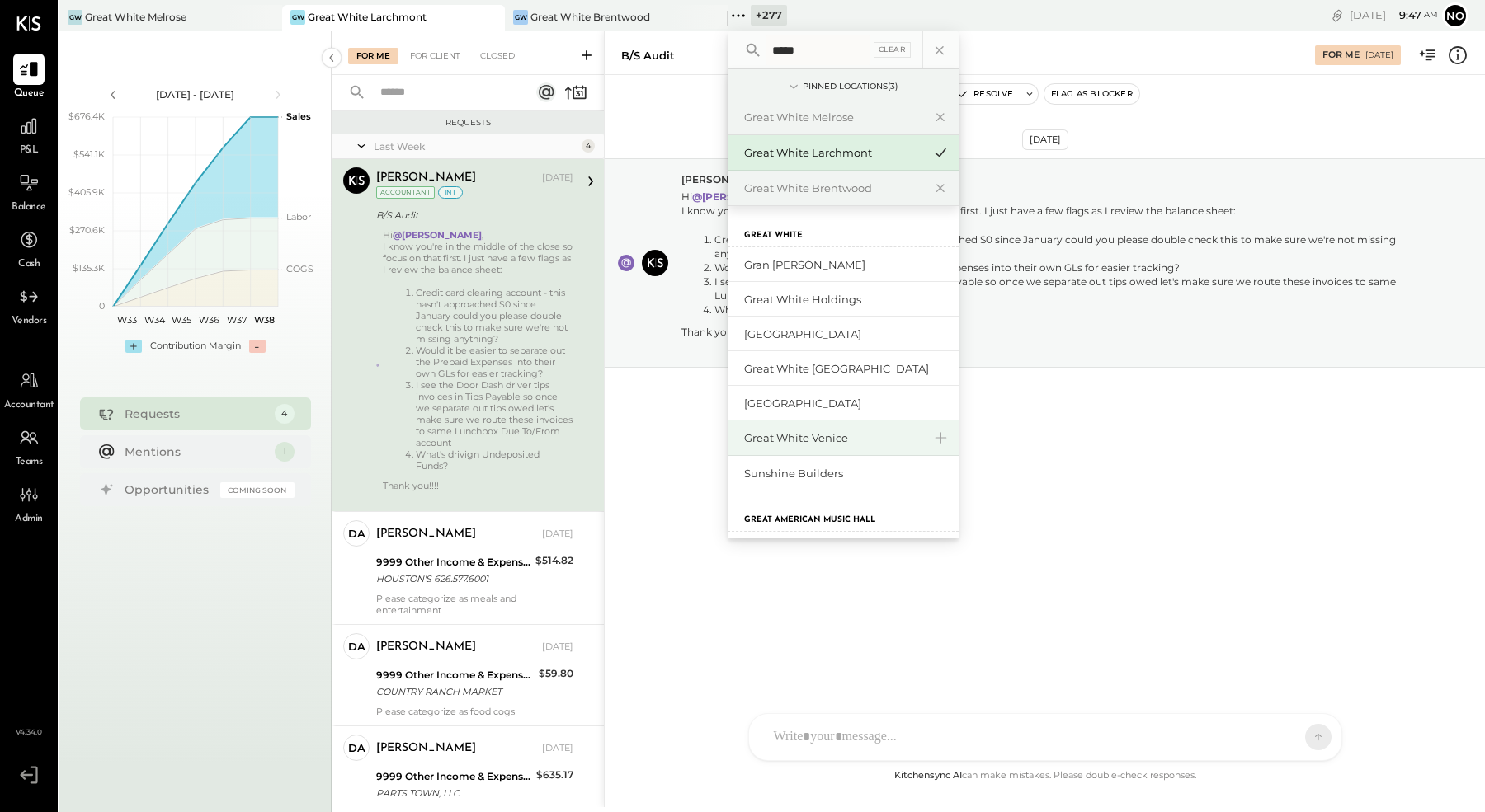
type input "*****"
click at [806, 439] on div "Great White Venice" at bounding box center [833, 438] width 178 height 16
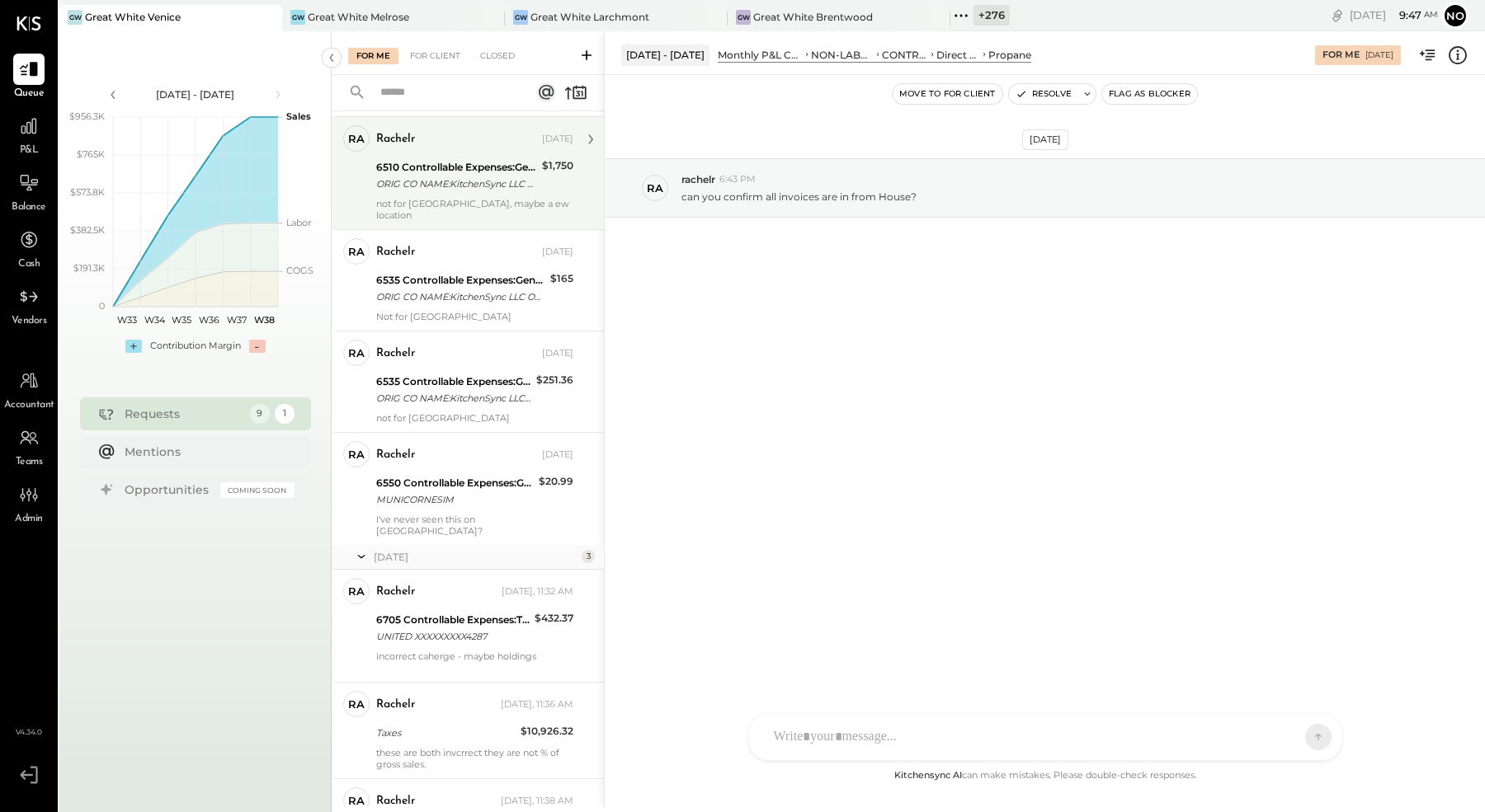
scroll to position [358, 0]
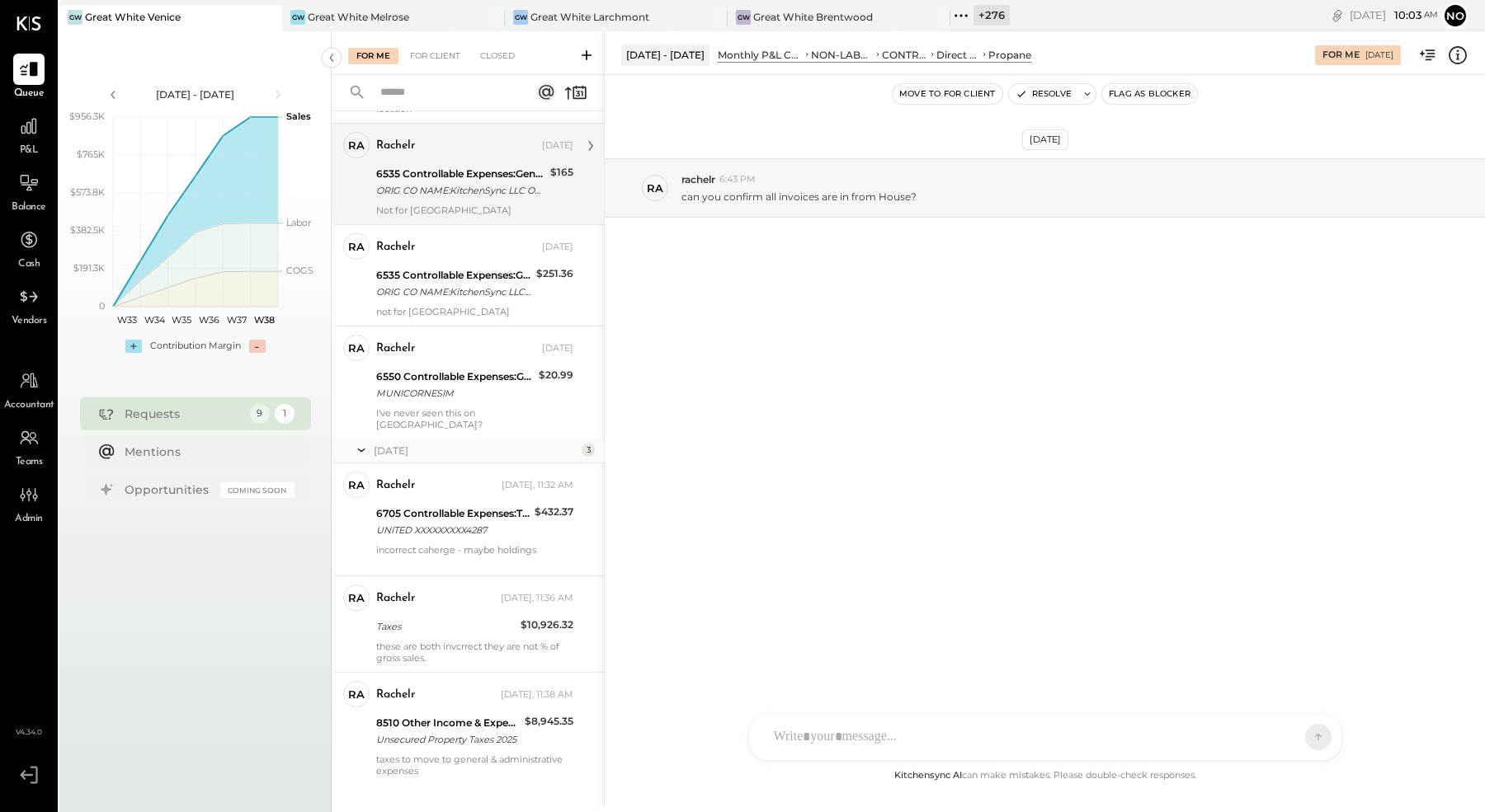
click at [447, 166] on div "6535 Controllable Expenses:General & Administrative Expenses:Computer Supplies,…" at bounding box center [460, 174] width 169 height 17
